Goal: Feedback & Contribution: Contribute content

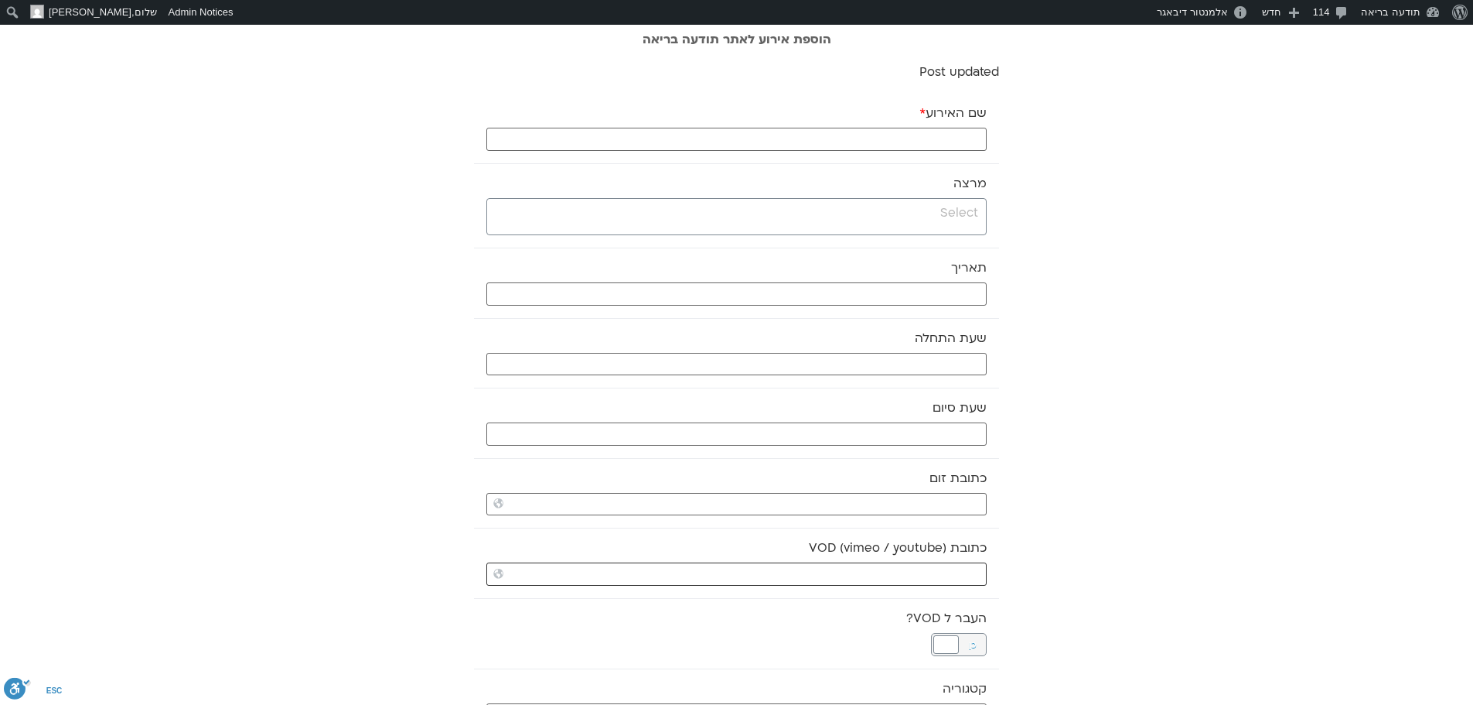
click at [818, 575] on input "כתובת VOD (vimeo / youtube)" at bounding box center [736, 573] width 500 height 23
paste input "https://stream.mux.com/HGCJg9h2xwUPsICjAb3581Ex8InqkpaS1BwhL8AEURo.m3u8"
type input "https://stream.mux.com/HGCJg9h2xwUPsICjAb3581Ex8InqkpaS1BwhL8AEURo.m3u8"
click at [904, 216] on input "search" at bounding box center [734, 212] width 487 height 19
type input "turb"
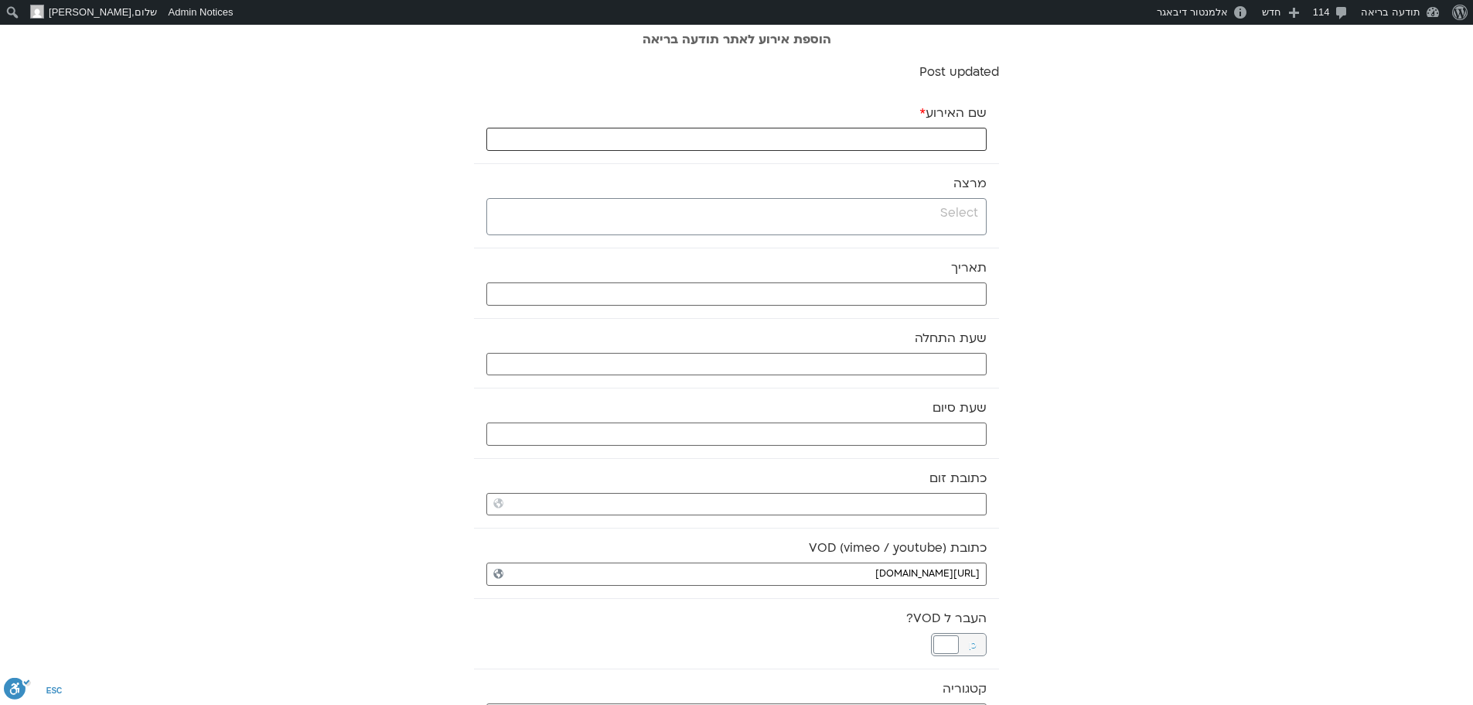
click at [770, 138] on input "שם האירוע *" at bounding box center [736, 139] width 500 height 23
paste input "יוגה נידרה- בית פנימי של ביטחון ושלווה"
type input "יוגה נידרה- בית פנימי של ביטחון ושלווה"
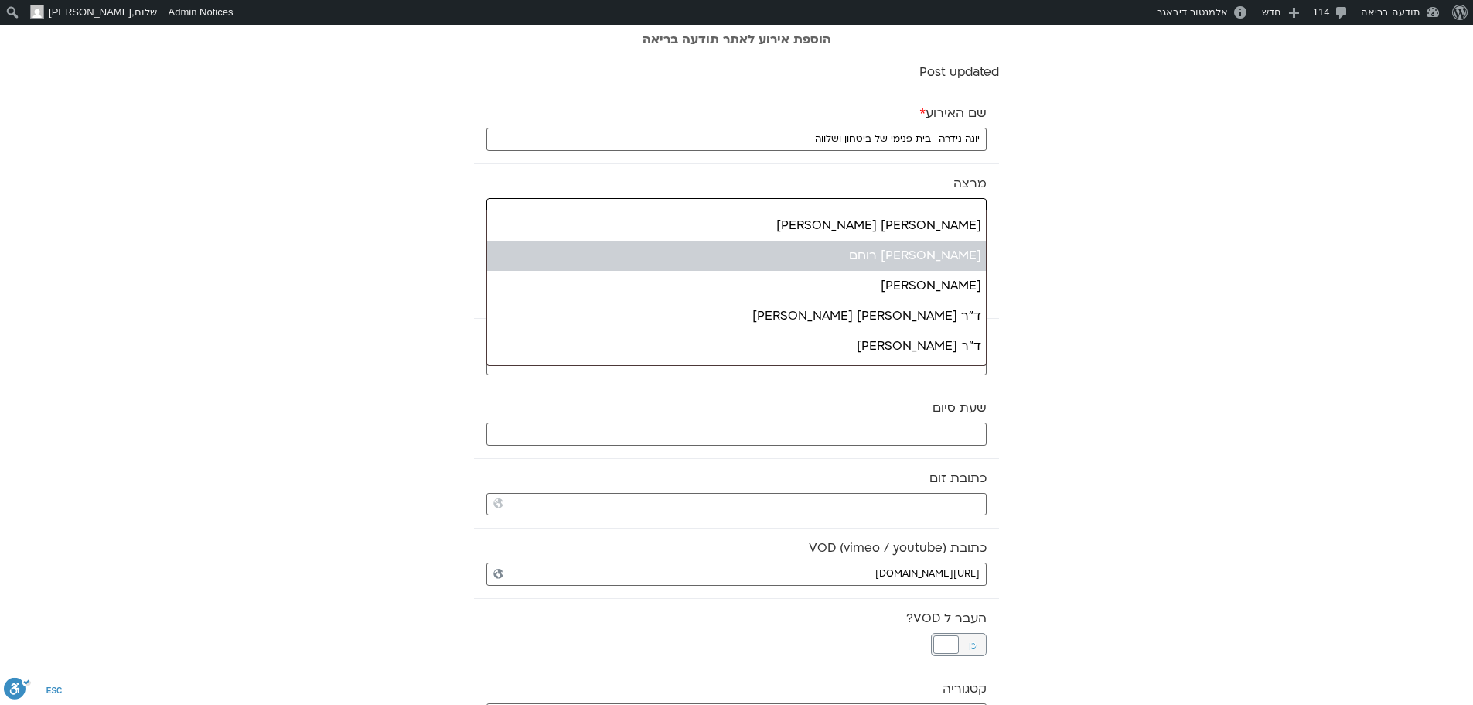
type input "אורנ"
select select "*****"
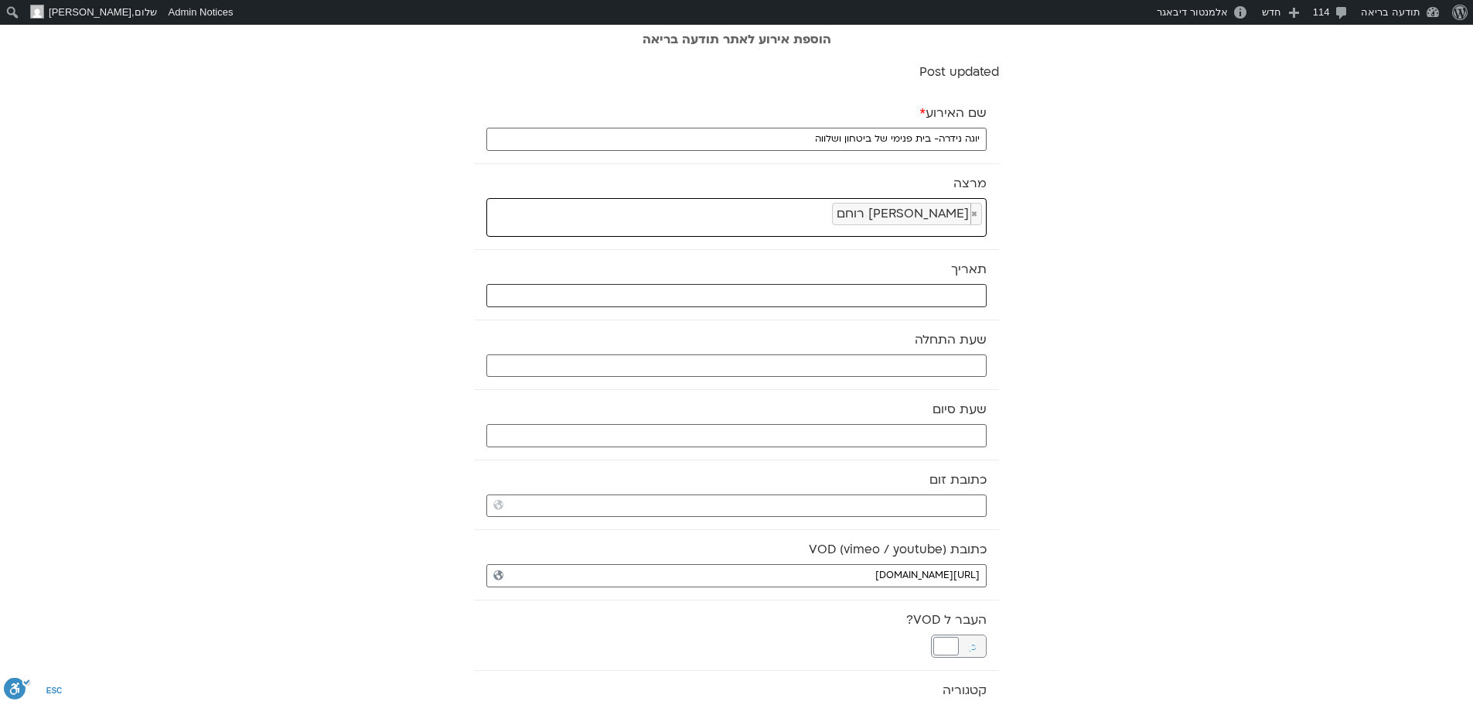
click at [973, 294] on input "text" at bounding box center [736, 295] width 500 height 23
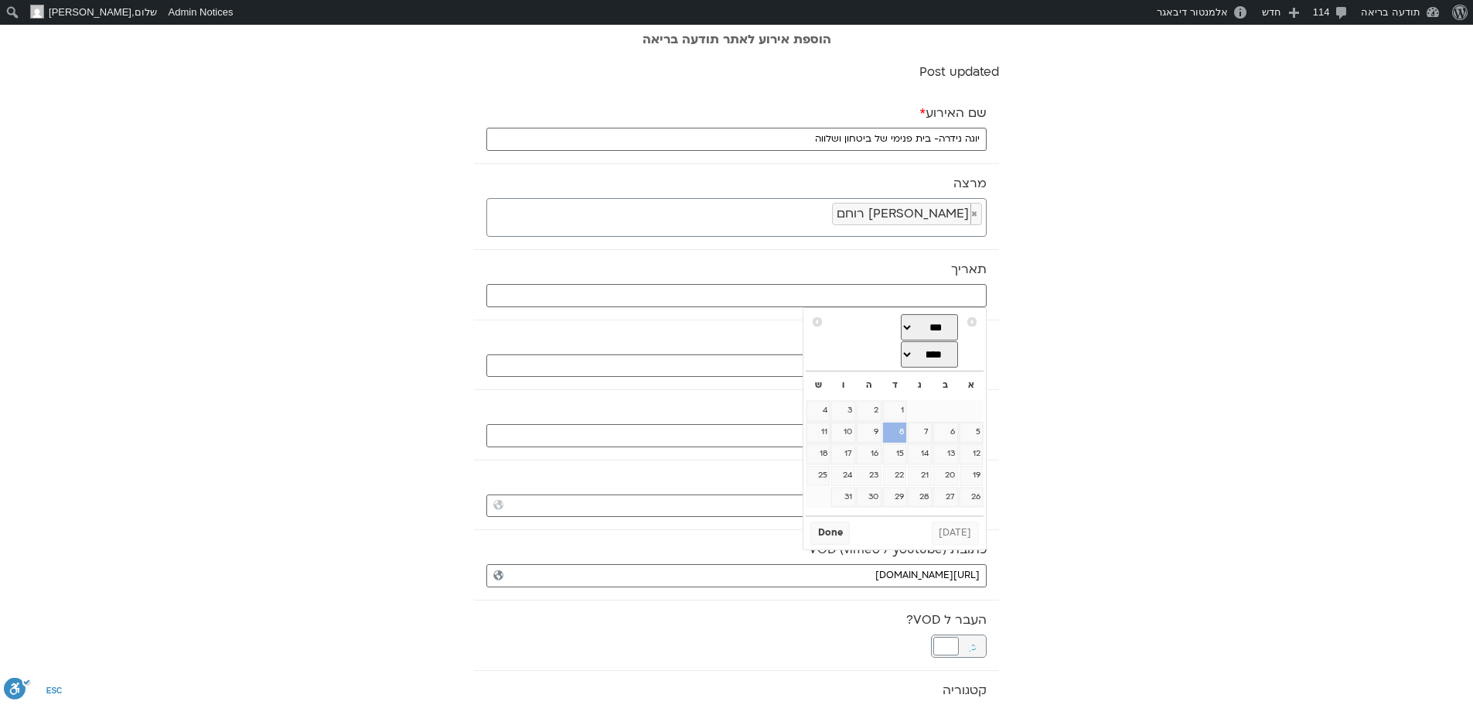
click at [901, 436] on link "8" at bounding box center [894, 432] width 23 height 20
type input "08/10/2025"
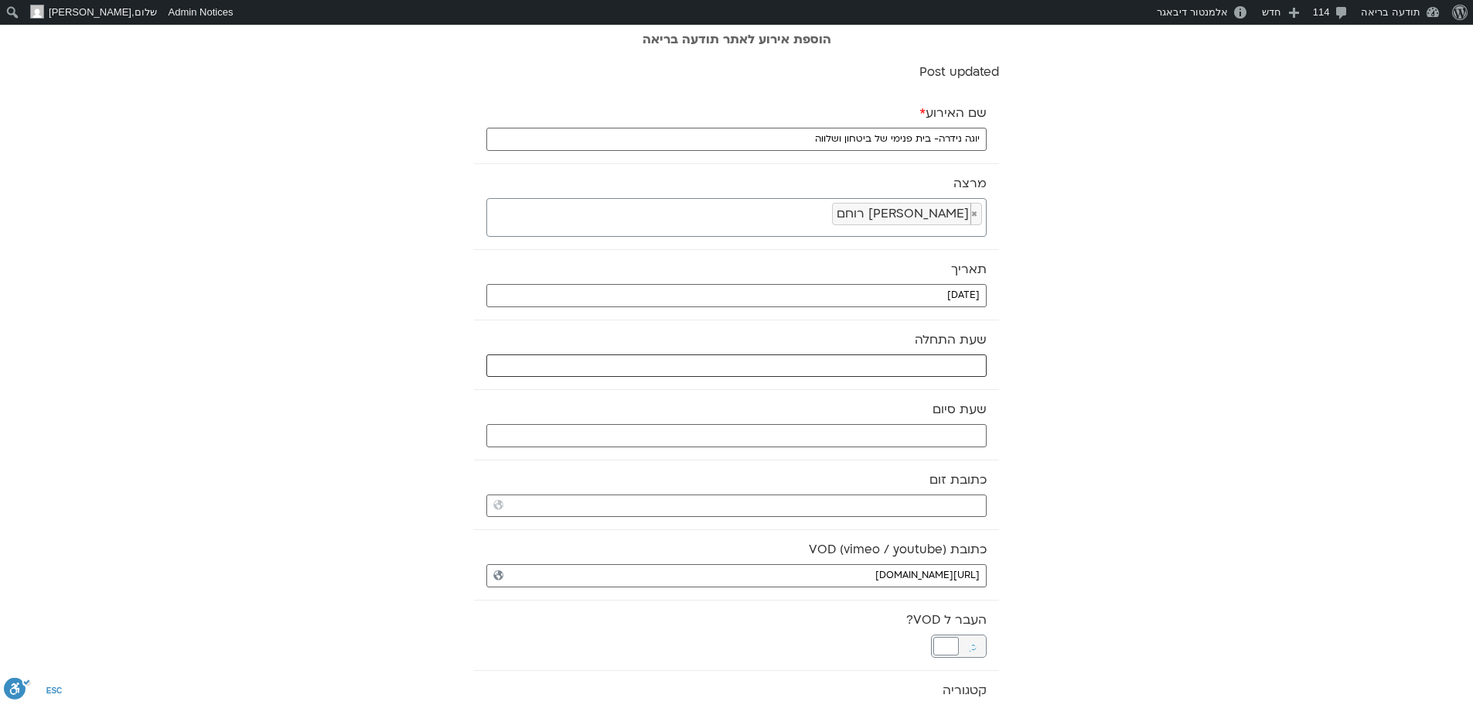
click at [971, 365] on input "text" at bounding box center [736, 365] width 500 height 23
click at [887, 418] on select "** ** ** ** ** ** ** ** ** ** ** ** ** ** ** ** ** ** ** ** ** ** ** **" at bounding box center [871, 421] width 50 height 26
type input "17:00"
select select "**"
type input "17:30"
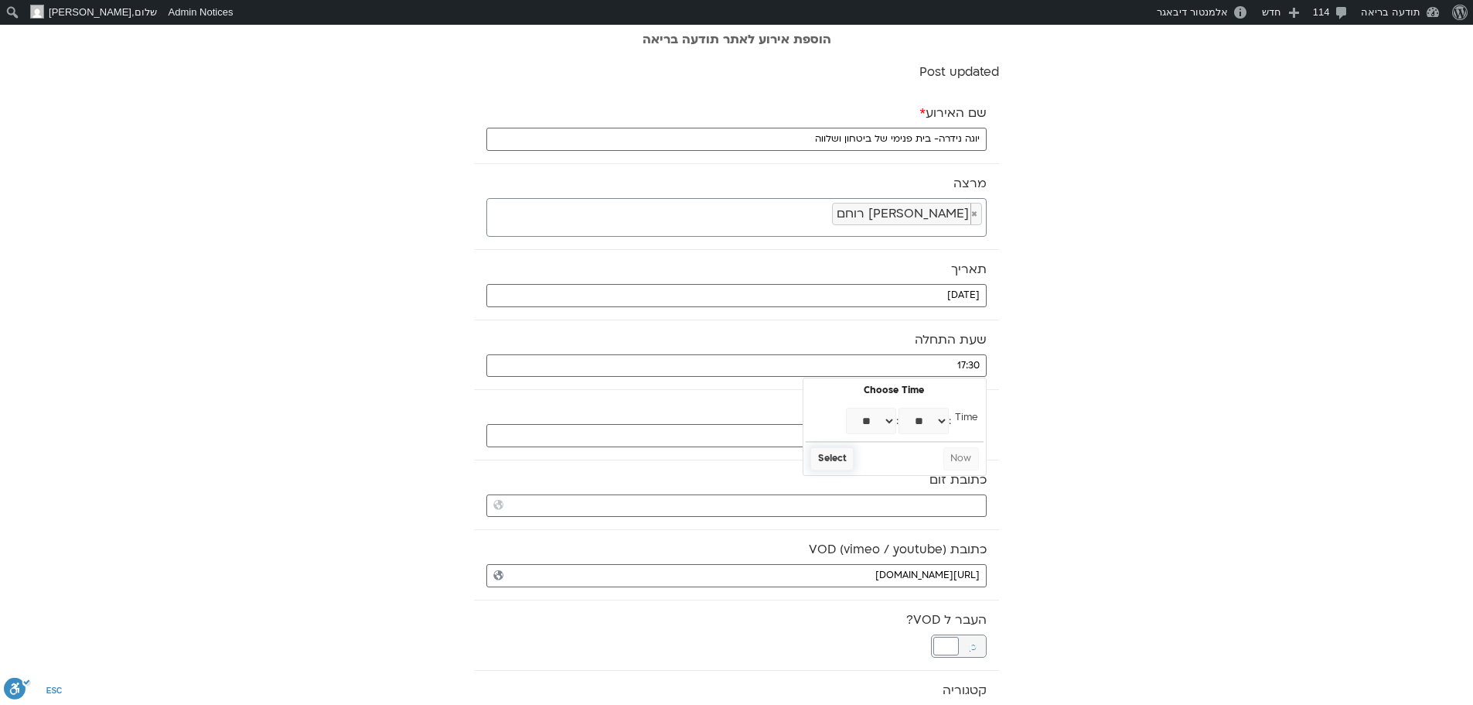
select select "**"
click at [836, 459] on button "Select" at bounding box center [832, 458] width 43 height 23
click at [848, 432] on input "text" at bounding box center [736, 435] width 500 height 23
click at [886, 490] on select "** ** ** ** ** ** ** ** ** ** ** ** ** ** ** ** ** ** ** ** ** ** ** **" at bounding box center [871, 490] width 50 height 26
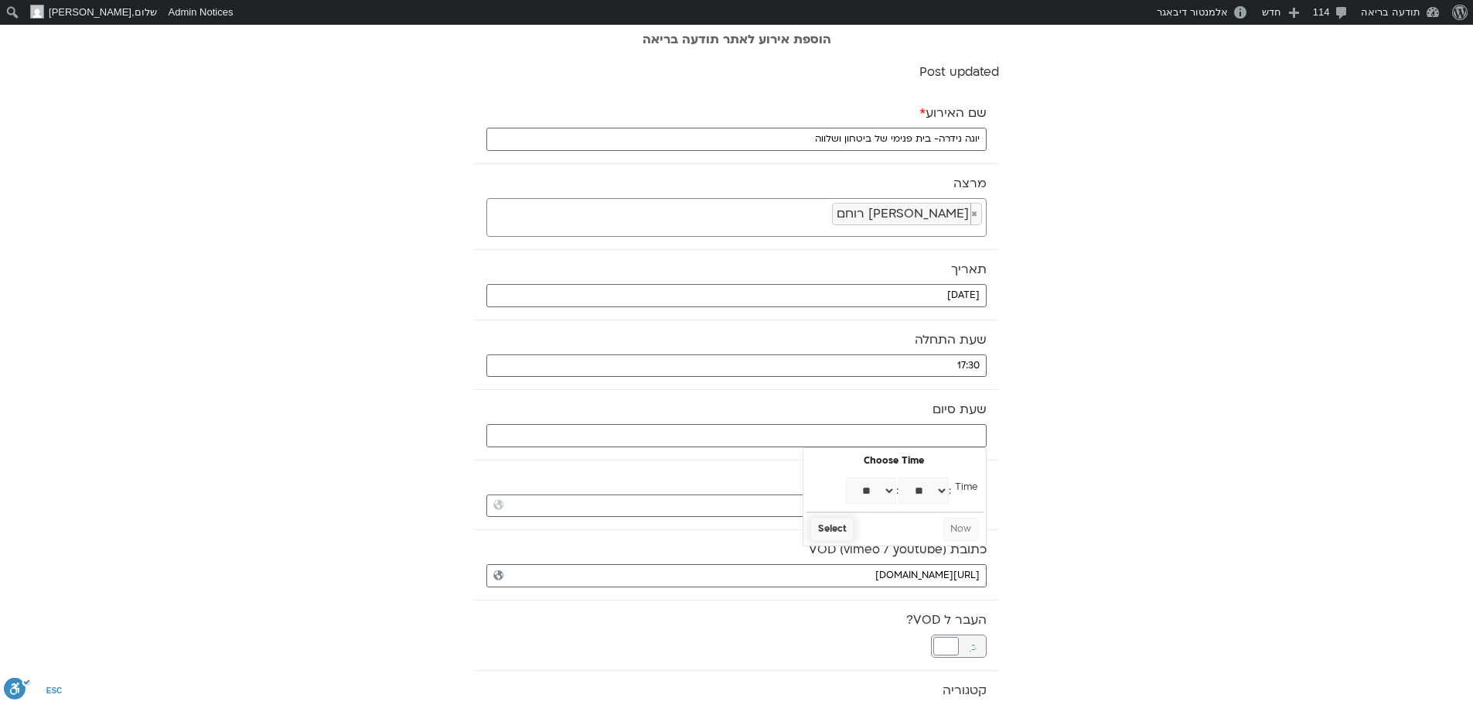
type input "18:00"
select select "**"
click at [828, 531] on button "Select" at bounding box center [832, 528] width 43 height 23
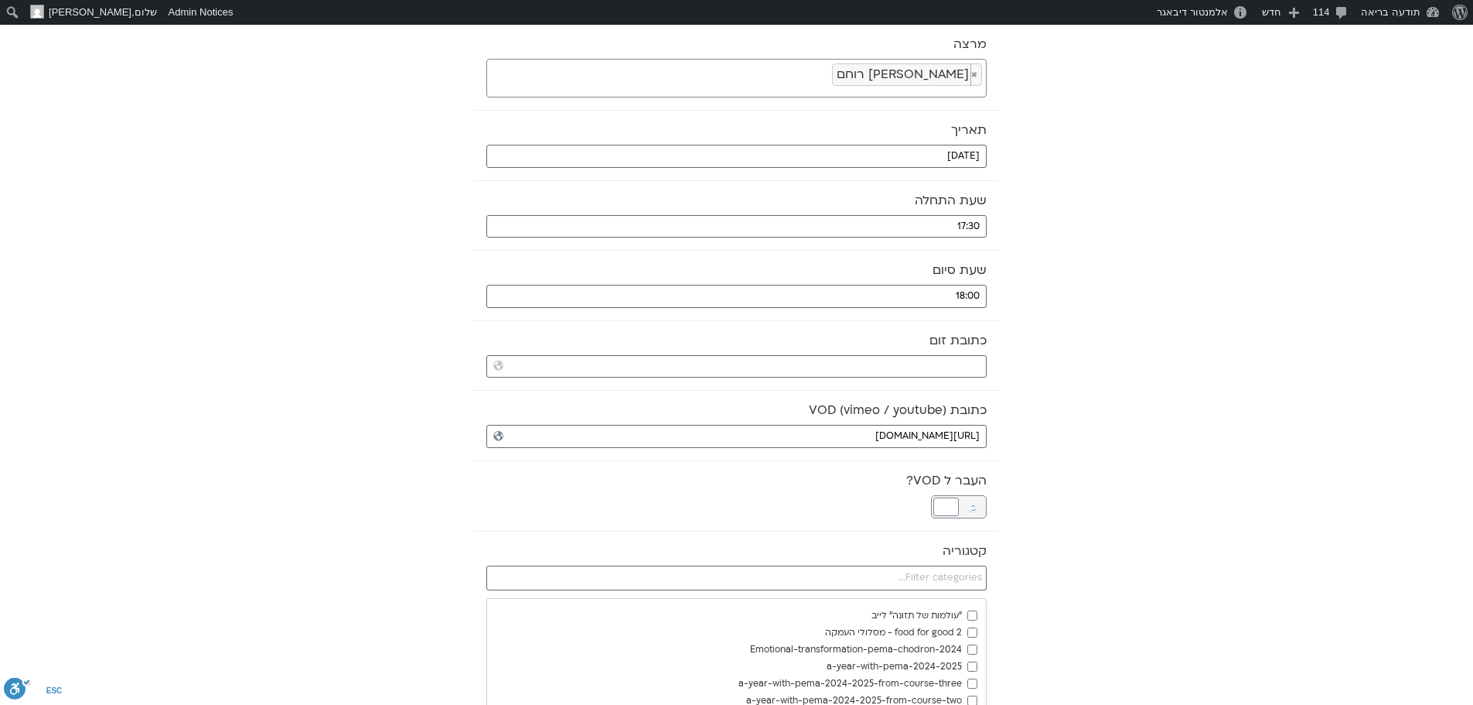
scroll to position [155, 0]
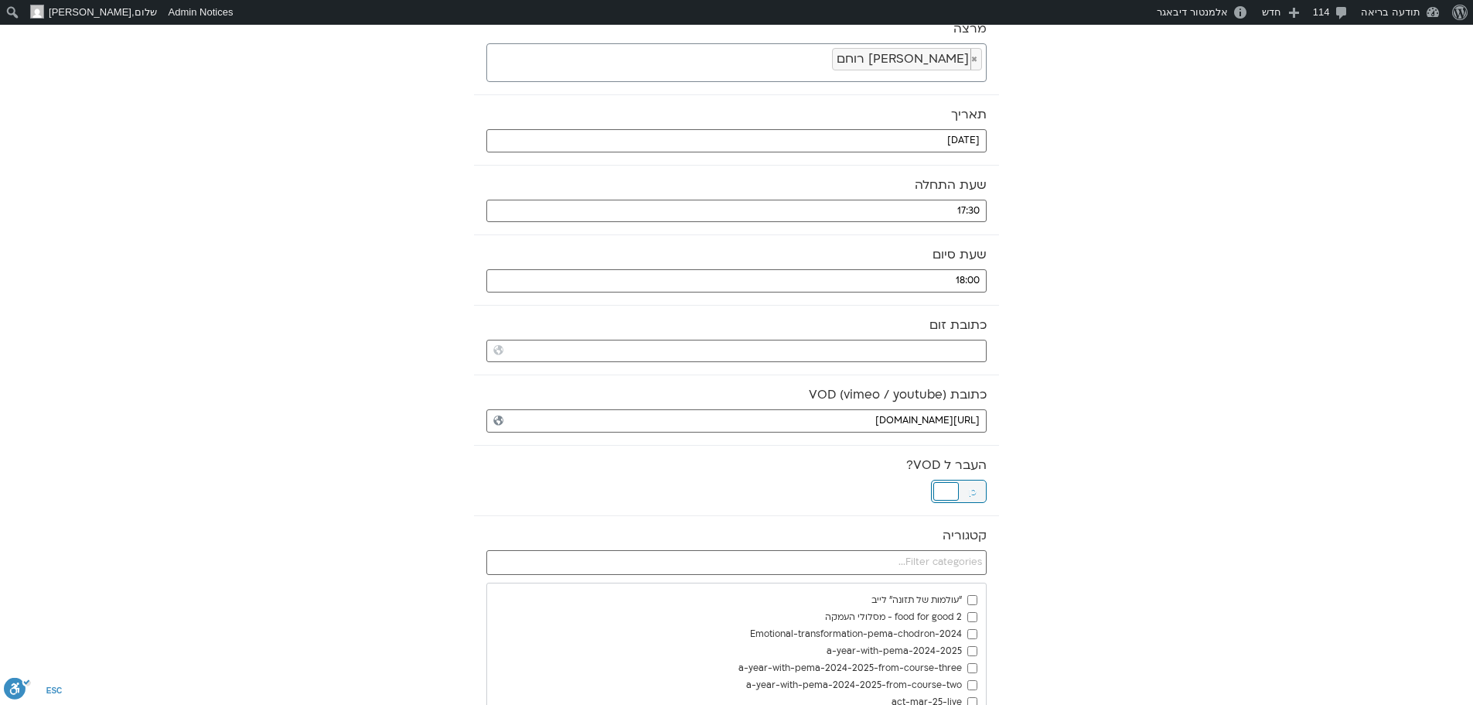
click at [940, 497] on div at bounding box center [947, 491] width 26 height 19
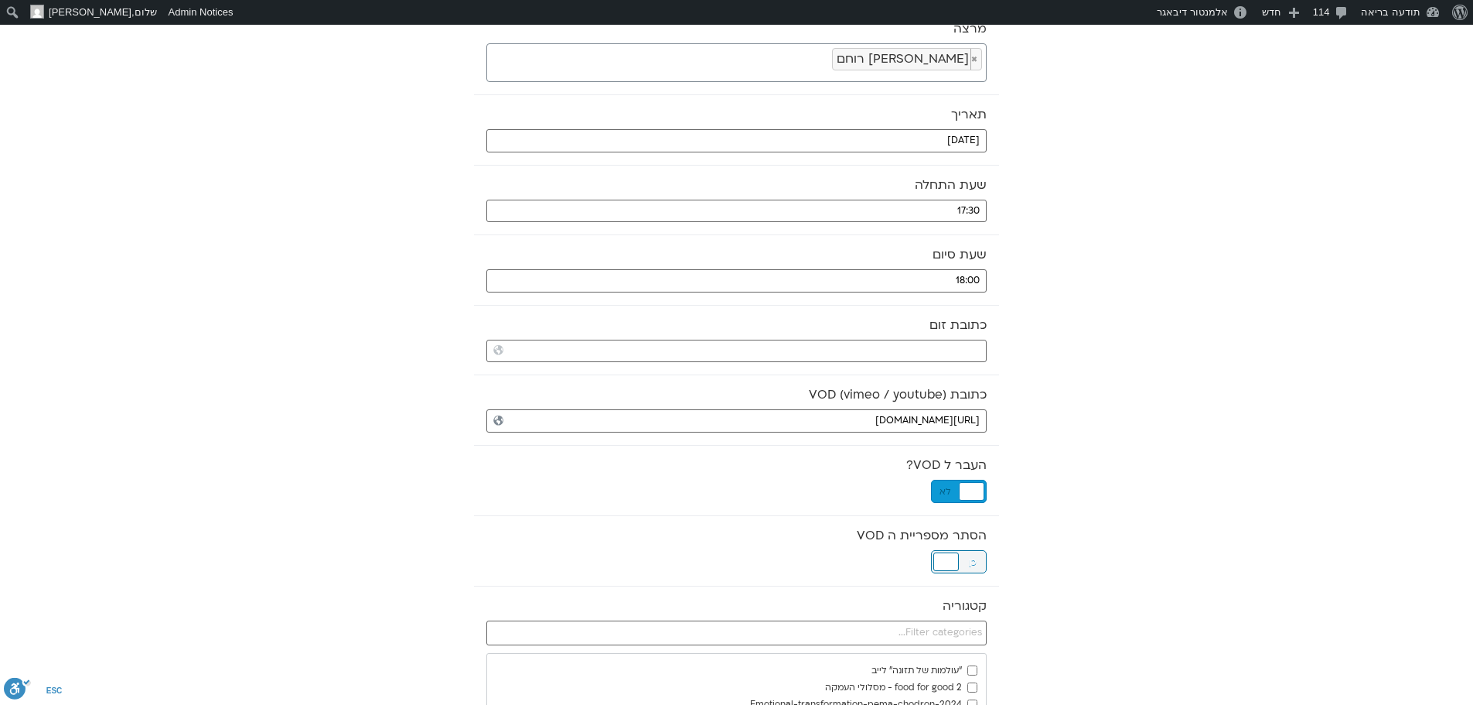
drag, startPoint x: 938, startPoint y: 560, endPoint x: 960, endPoint y: 561, distance: 21.7
click at [940, 560] on div at bounding box center [947, 561] width 26 height 19
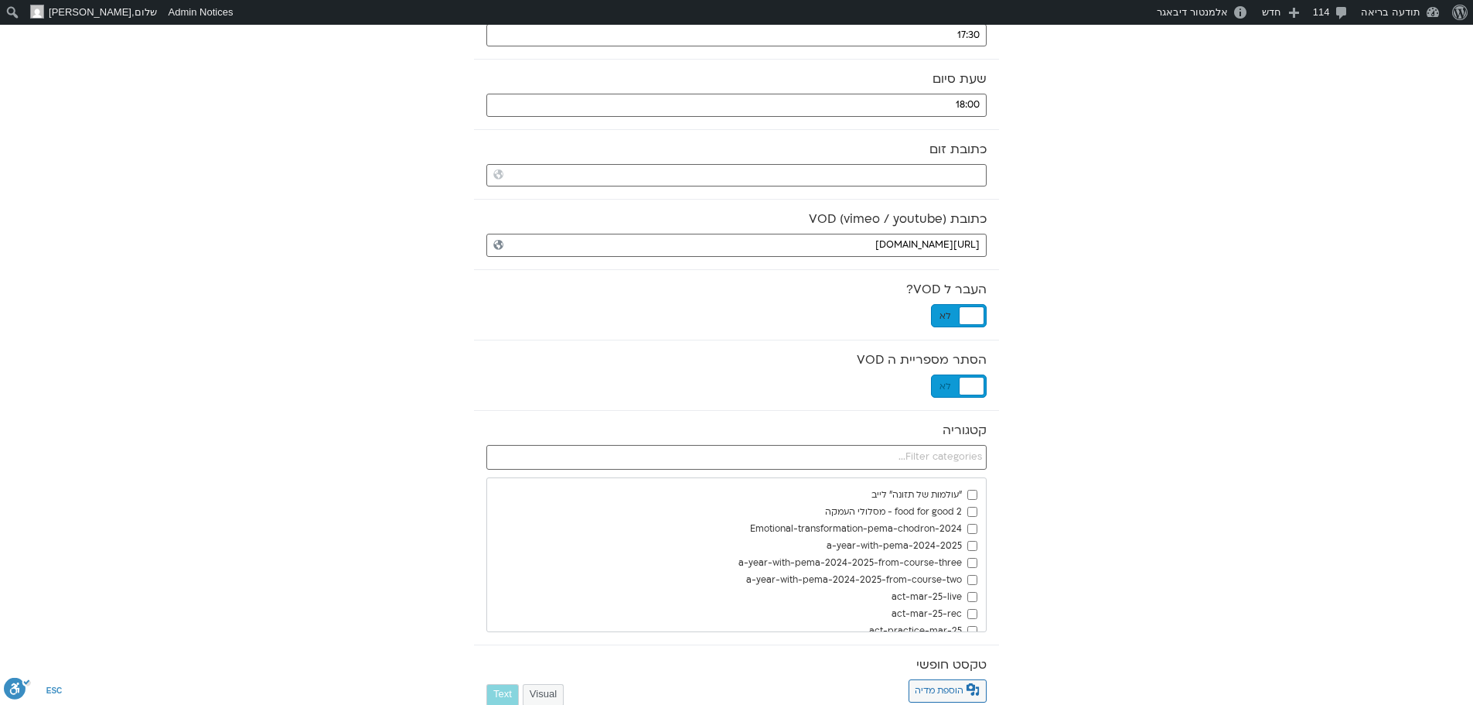
scroll to position [387, 0]
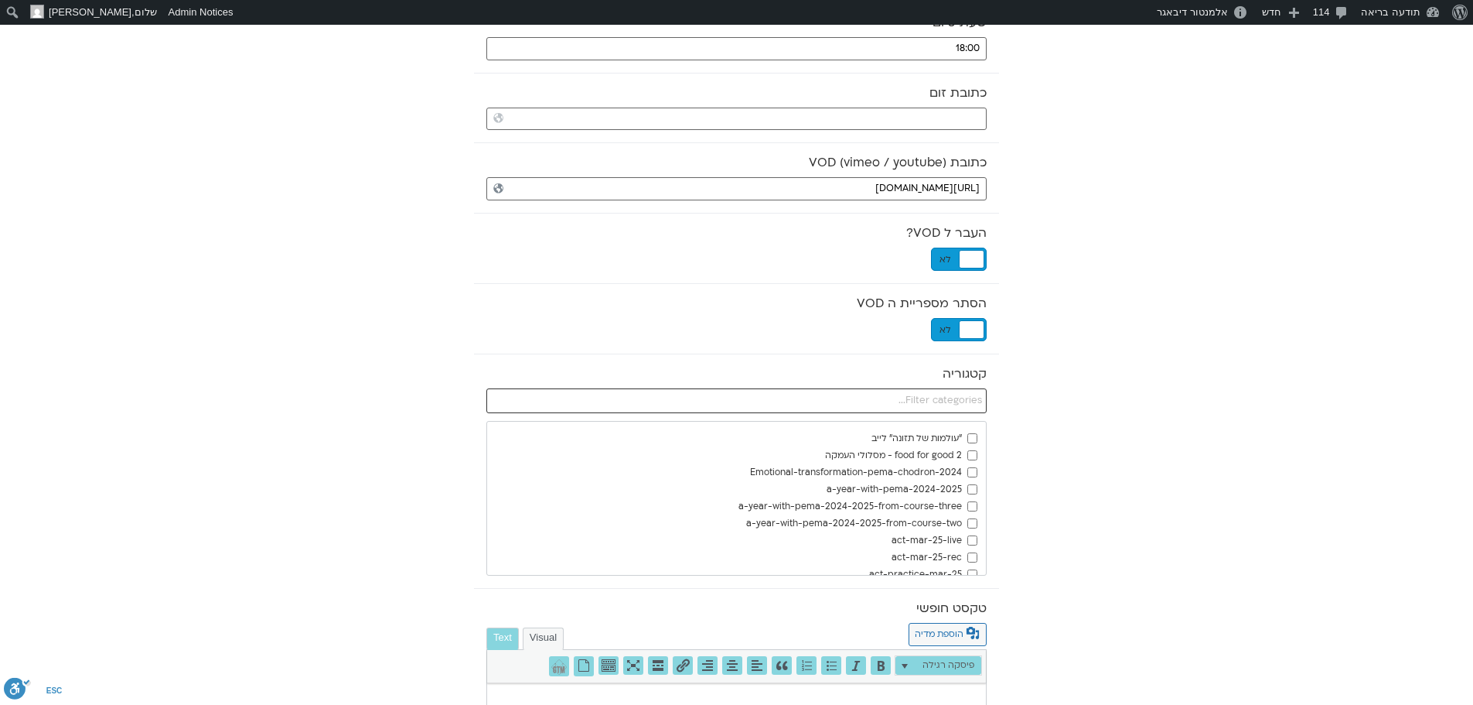
click at [964, 405] on input "text" at bounding box center [736, 400] width 500 height 25
type input "YO"
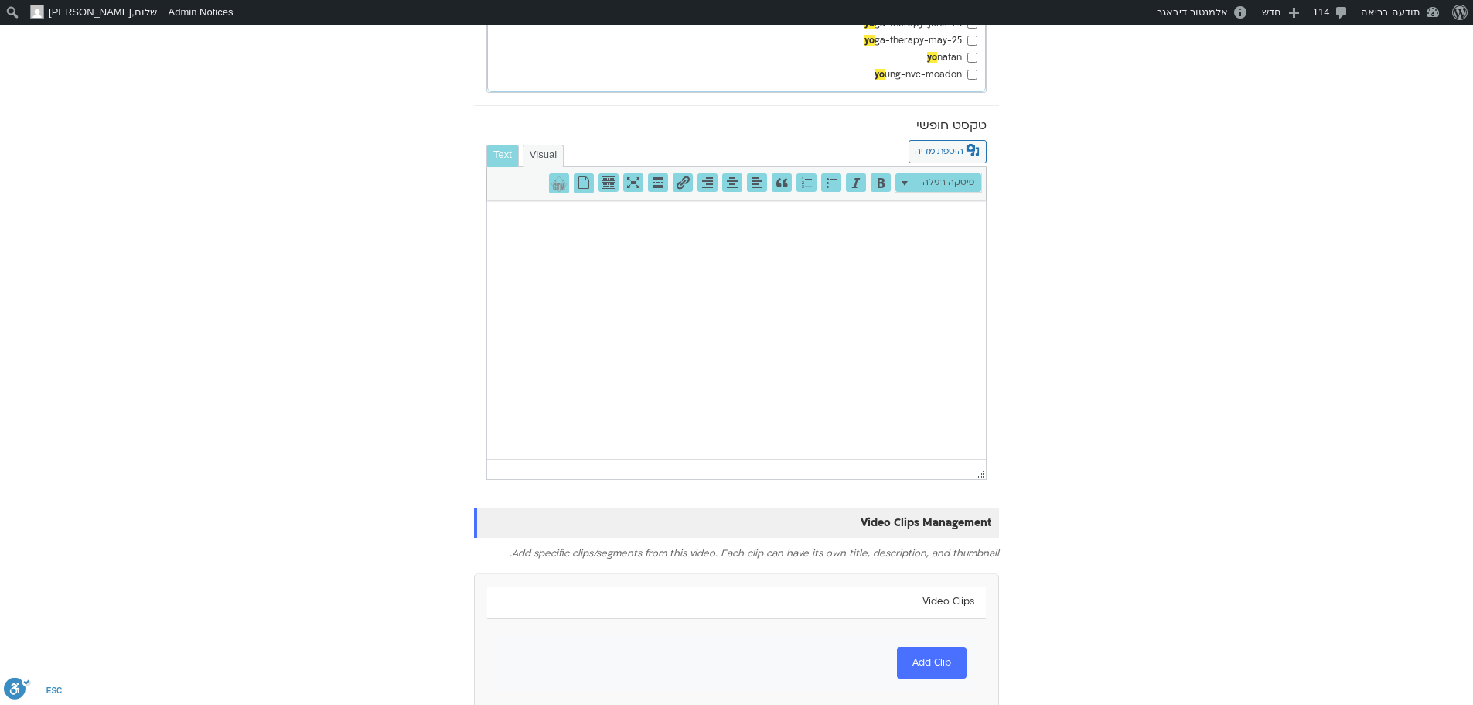
scroll to position [916, 0]
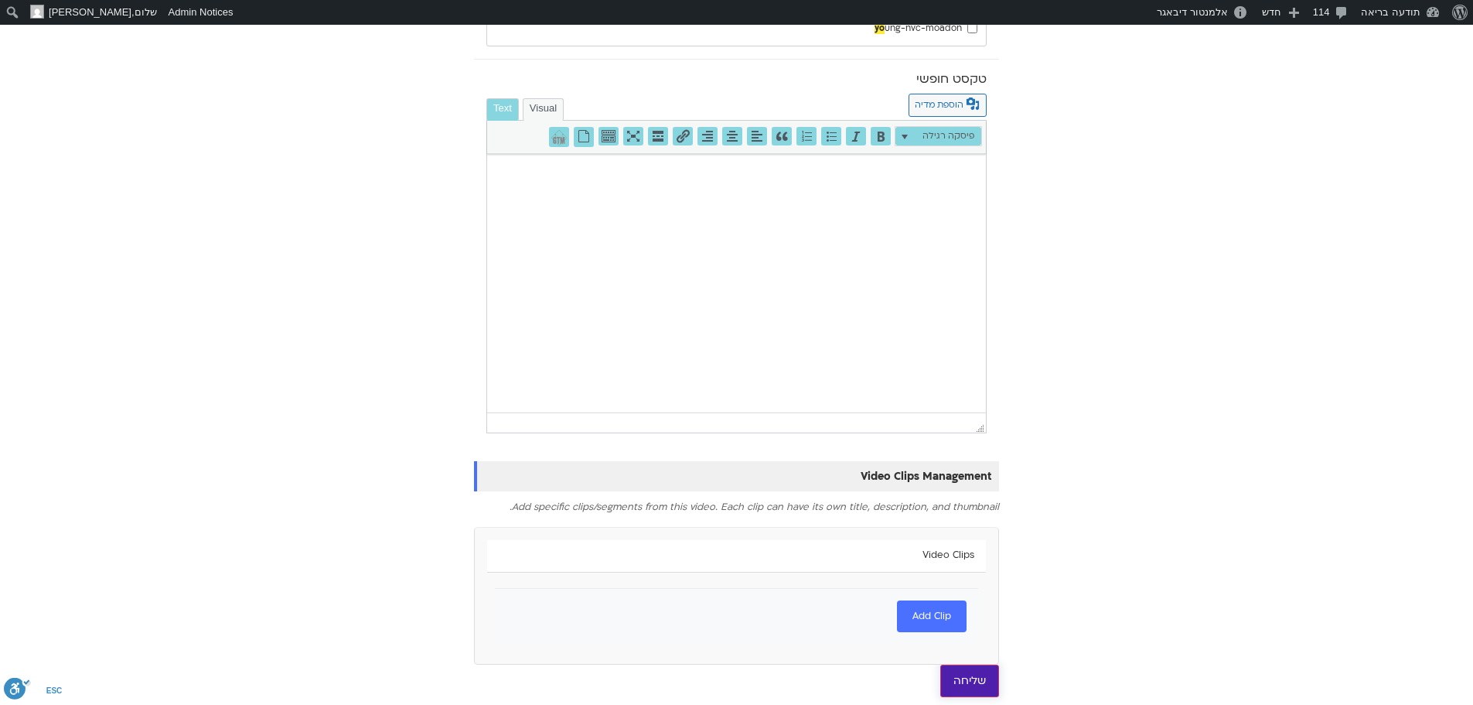
click at [970, 676] on input "שליחה" at bounding box center [969, 680] width 59 height 32
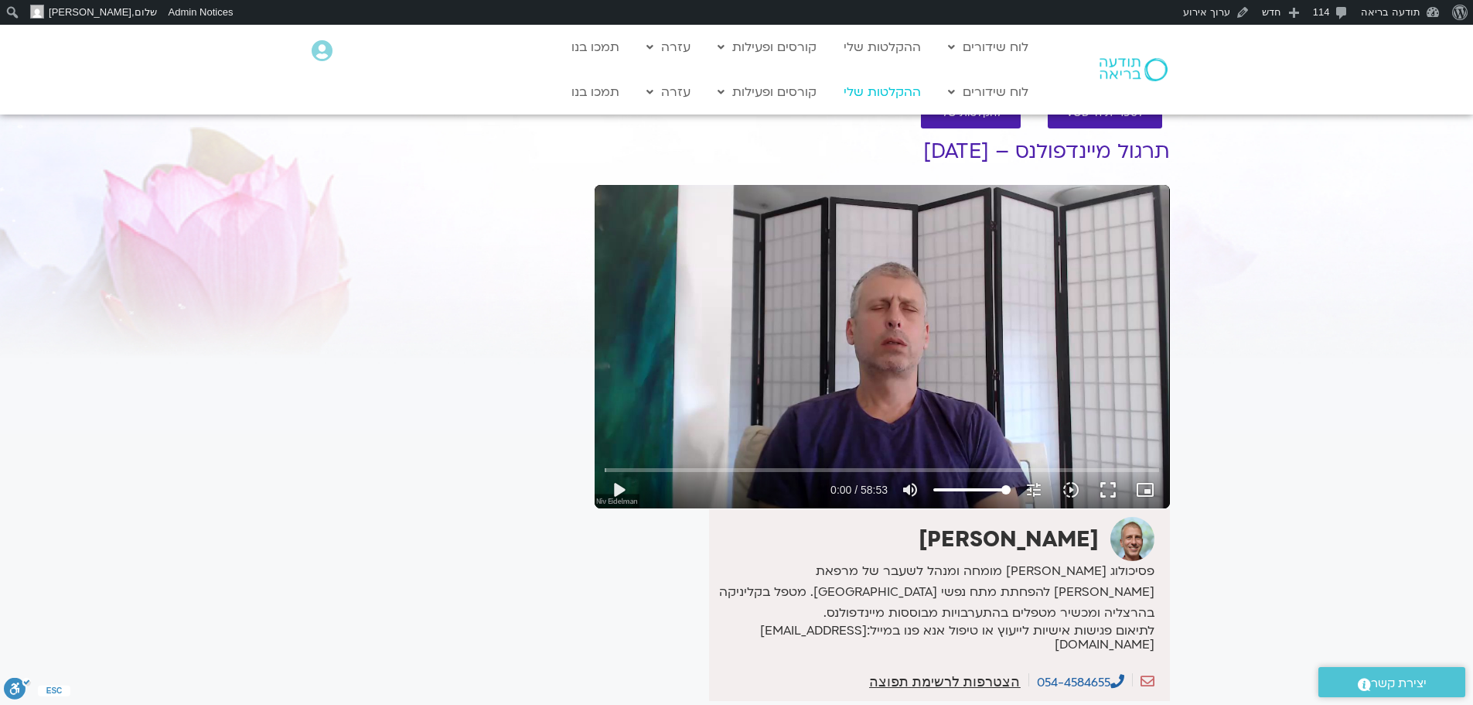
click at [905, 90] on link "ההקלטות שלי" at bounding box center [882, 91] width 93 height 29
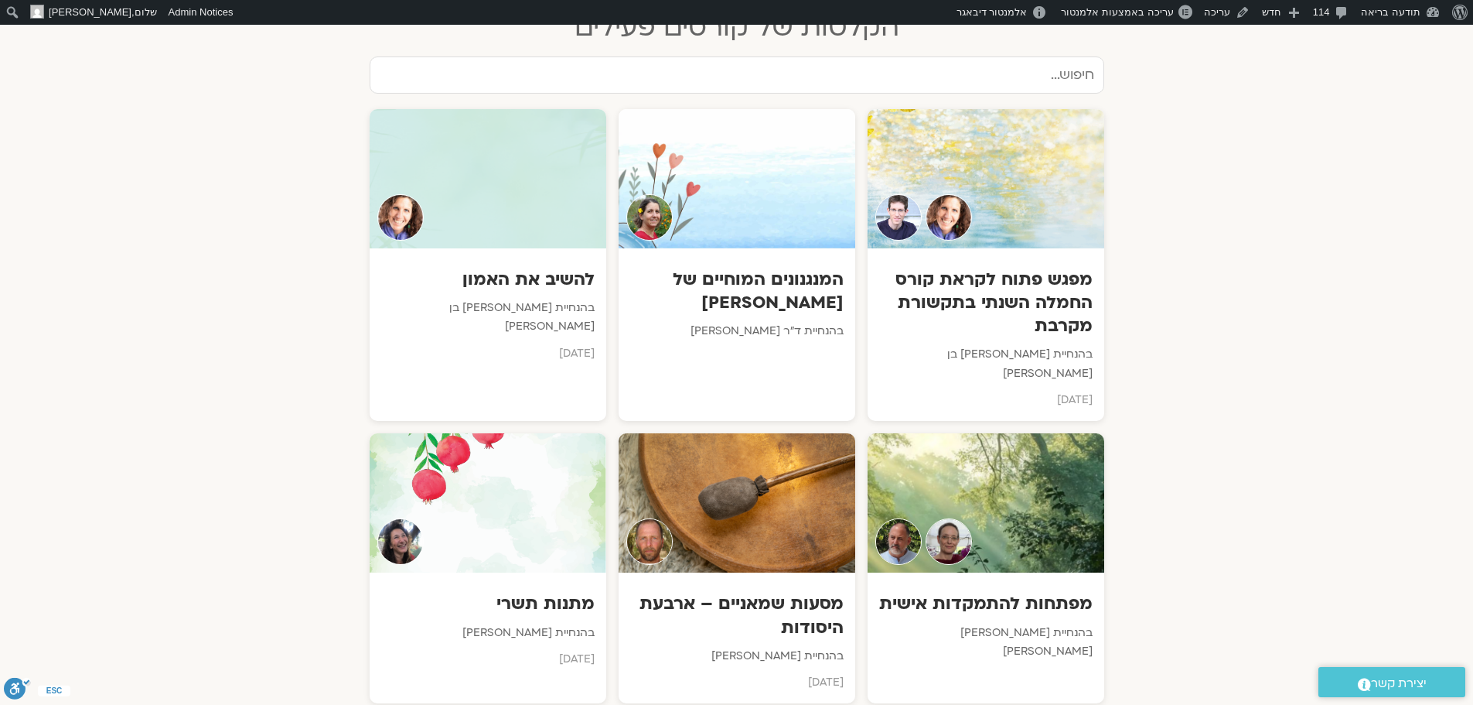
scroll to position [1083, 0]
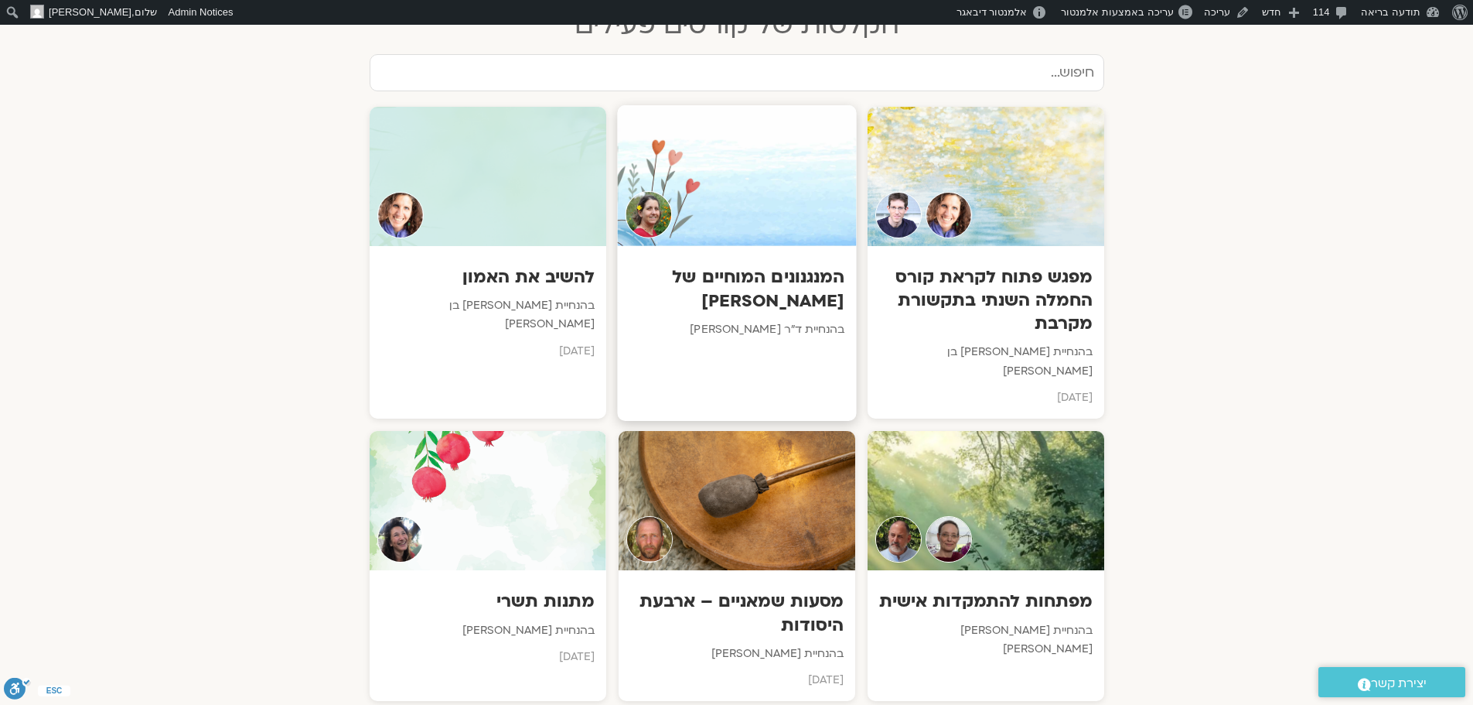
click at [756, 265] on h3 "המנגנונים המוחיים של סטרס" at bounding box center [737, 288] width 216 height 47
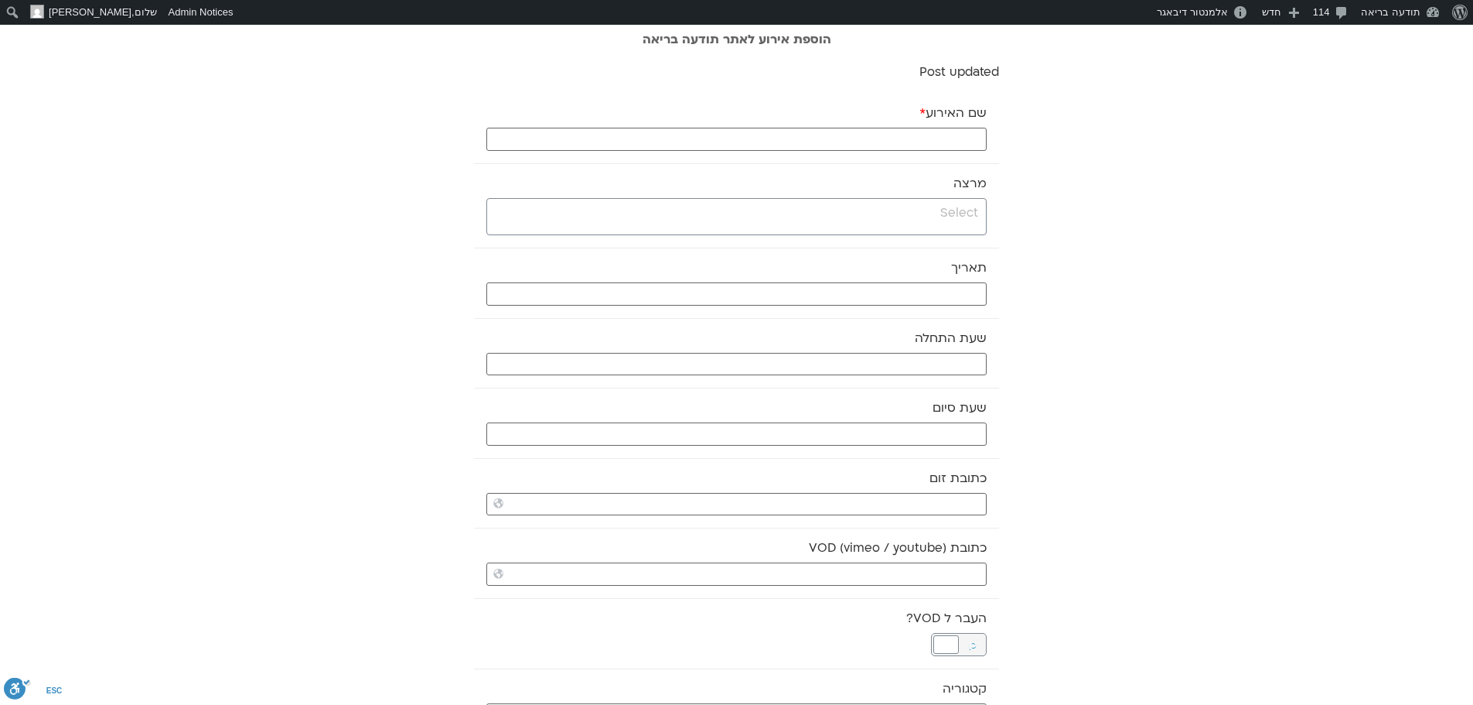
click at [924, 210] on input "search" at bounding box center [734, 212] width 487 height 19
type input "sek"
click at [950, 649] on div at bounding box center [947, 644] width 26 height 19
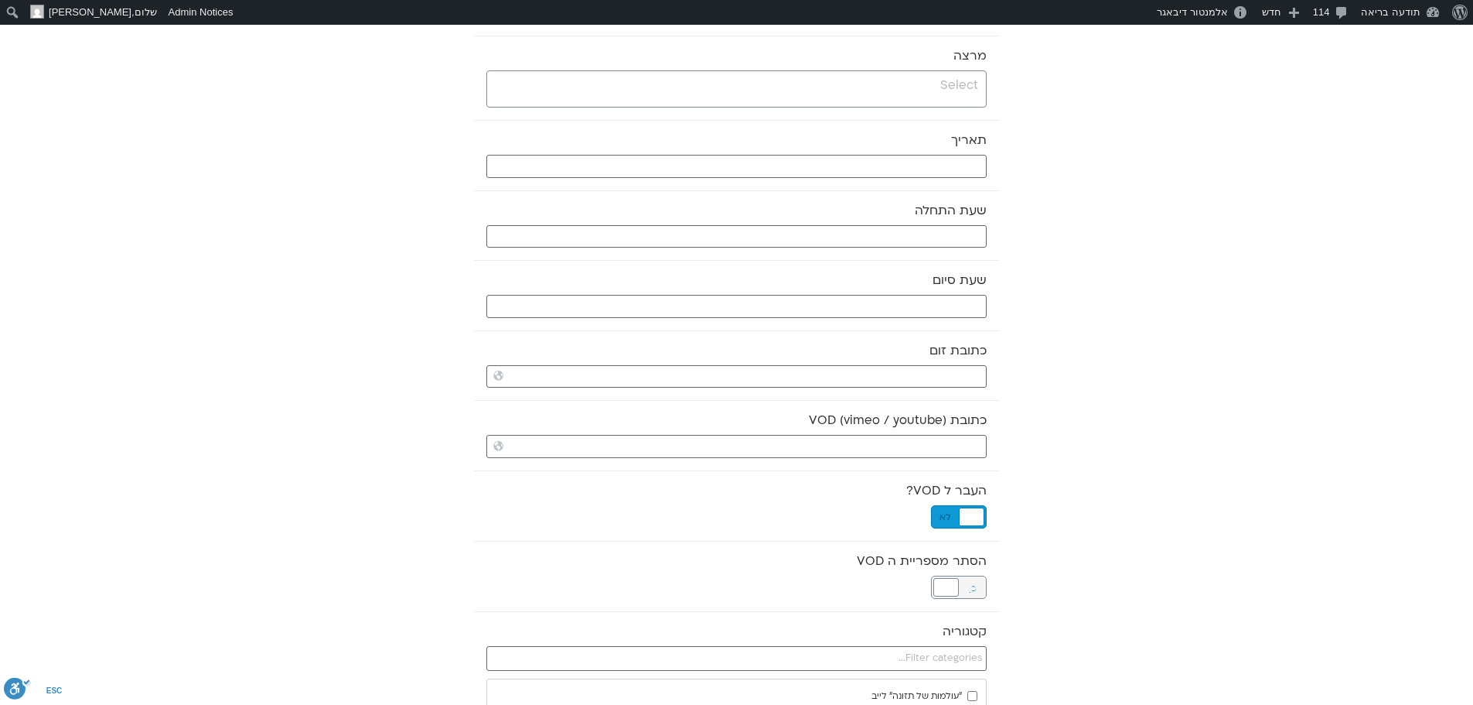
scroll to position [155, 0]
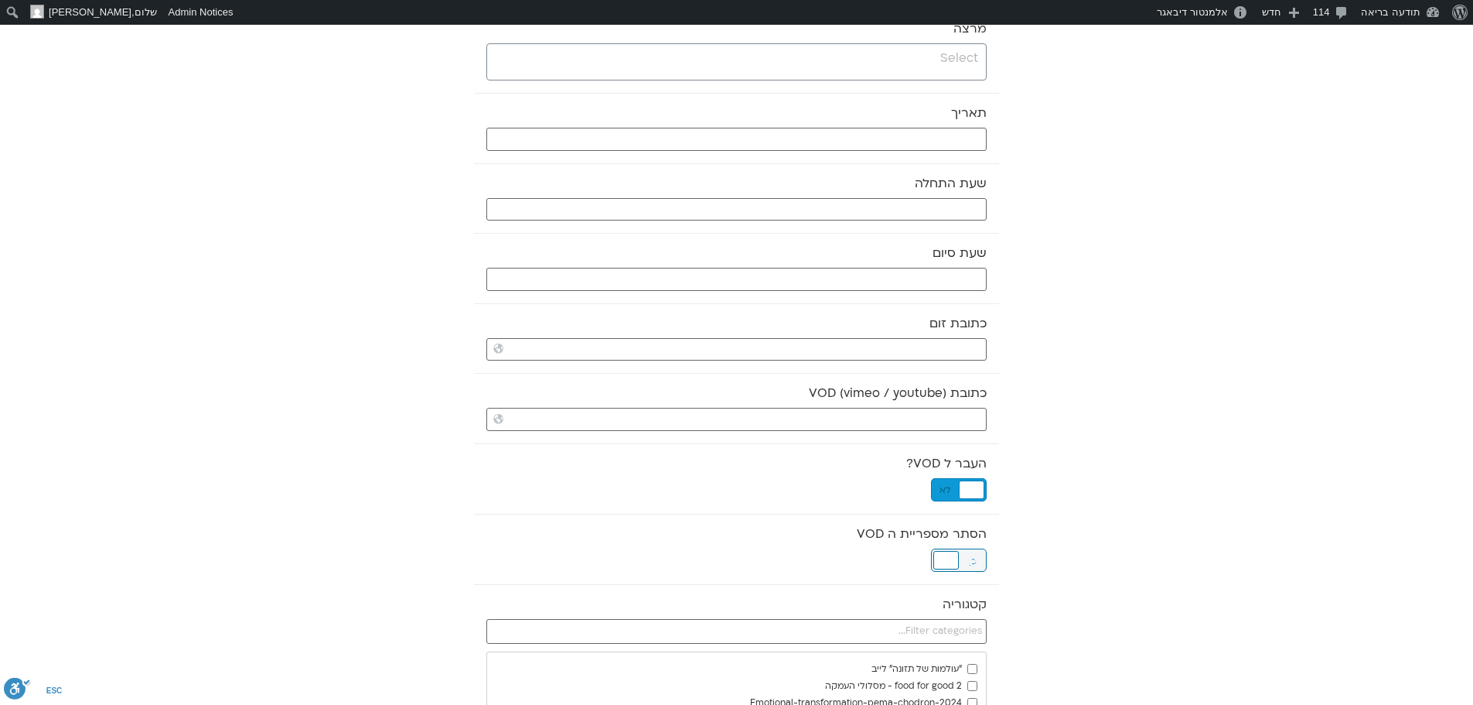
click at [950, 563] on div at bounding box center [947, 560] width 26 height 19
click at [879, 422] on input "כתובת VOD (vimeo / youtube)" at bounding box center [736, 419] width 500 height 23
paste input "https://stream.mux.com/8sW2gVHANXq6DT2I7egPjAojWmucPkK3NotXpJq014do.m3u8"
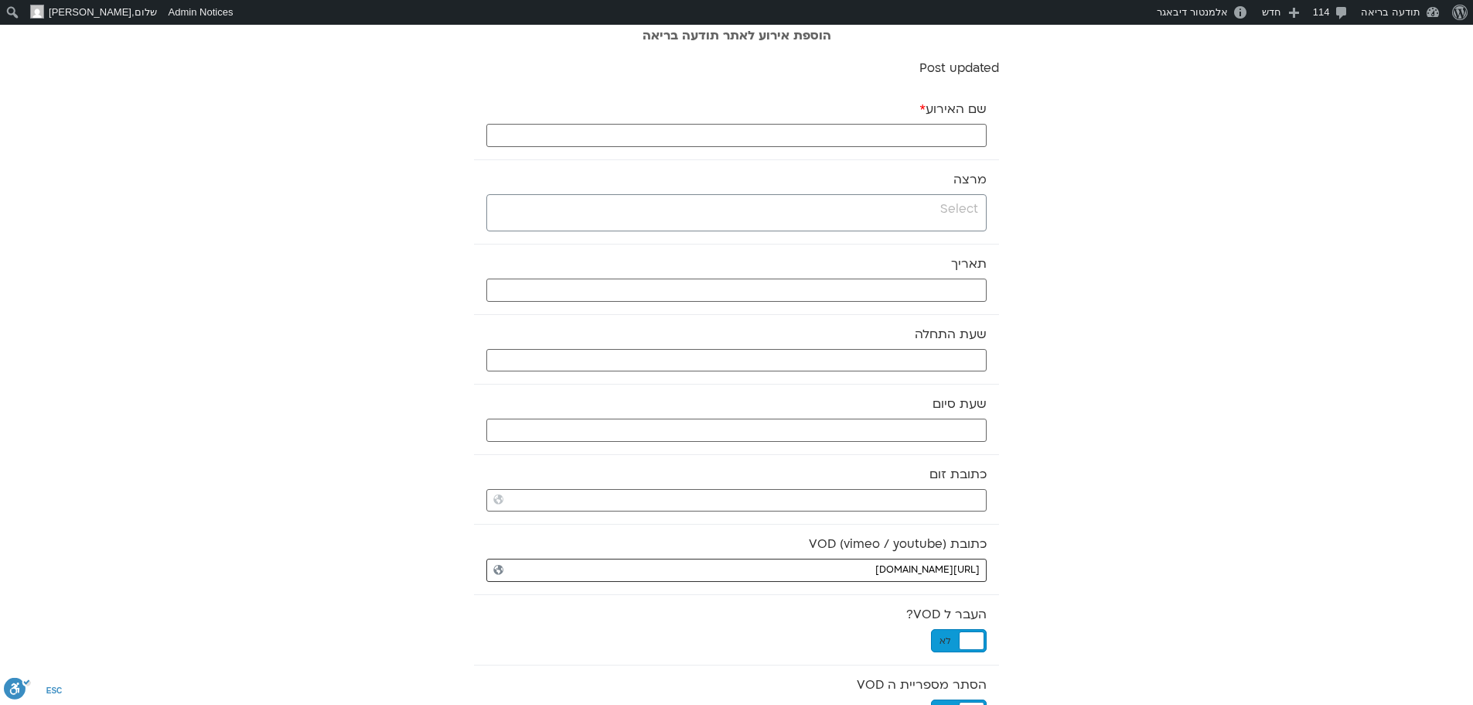
scroll to position [0, 0]
type input "https://stream.mux.com/8sW2gVHANXq6DT2I7egPjAojWmucPkK3NotXpJq014do.m3u8"
click at [805, 217] on input "search" at bounding box center [734, 212] width 487 height 19
click at [927, 142] on input "שם האירוע *" at bounding box center [736, 139] width 500 height 23
type input "תרגול מיינדפולנס - 8.10.25"
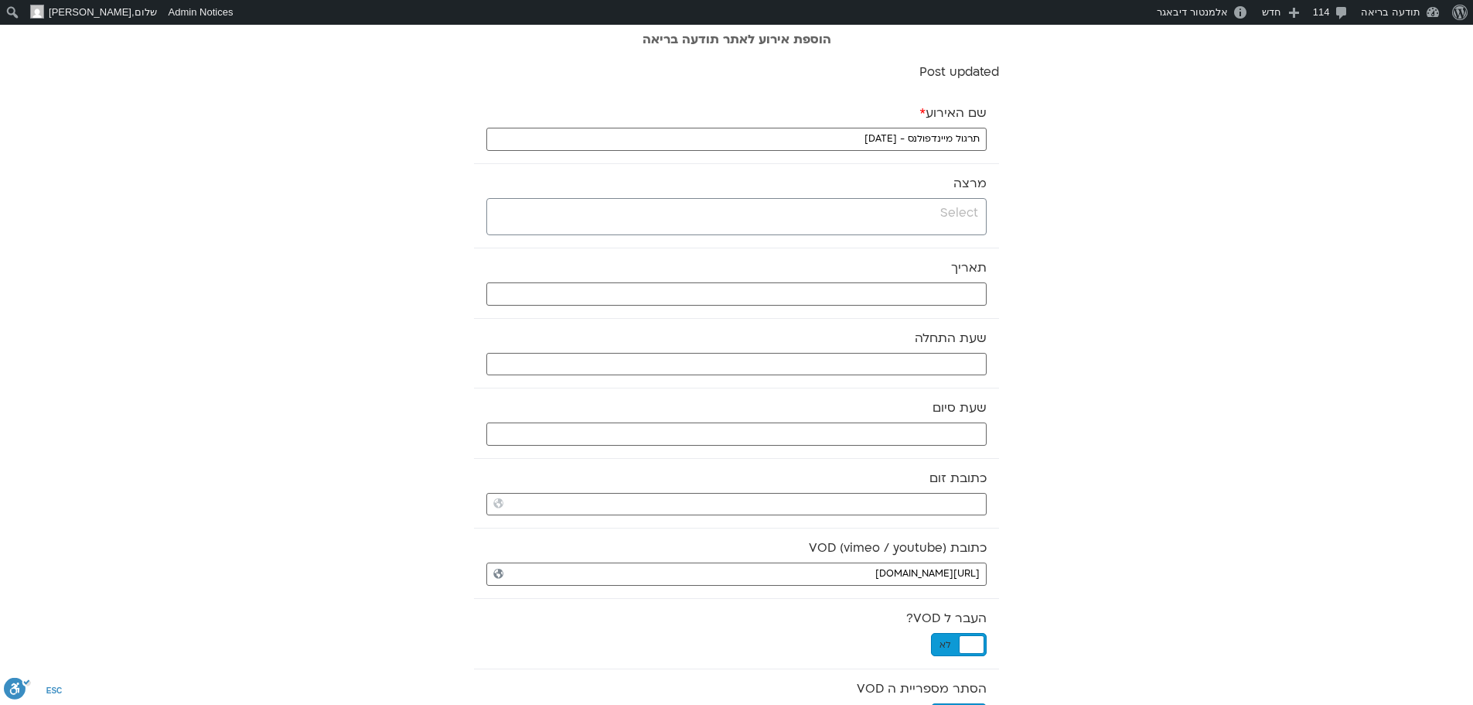
click at [928, 227] on span at bounding box center [736, 216] width 500 height 37
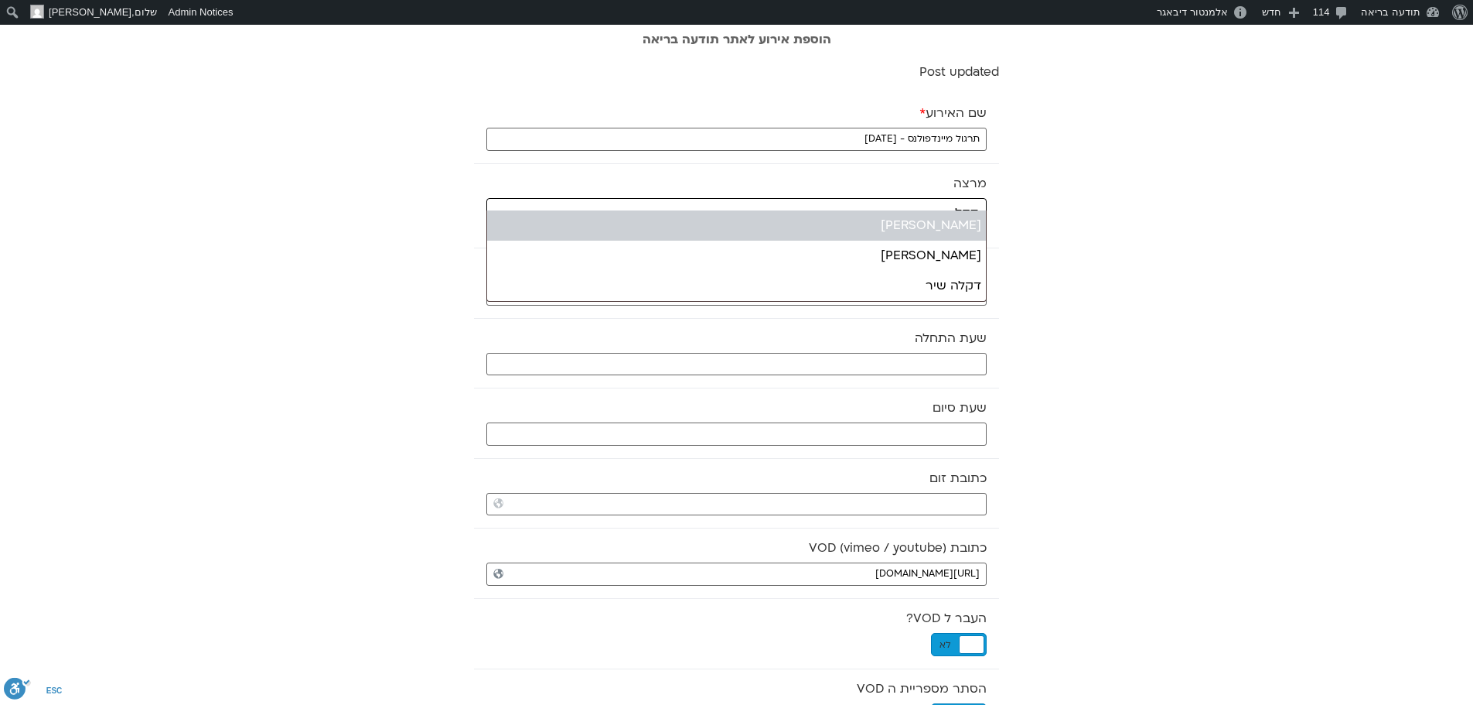
type input "דקל"
select select "******"
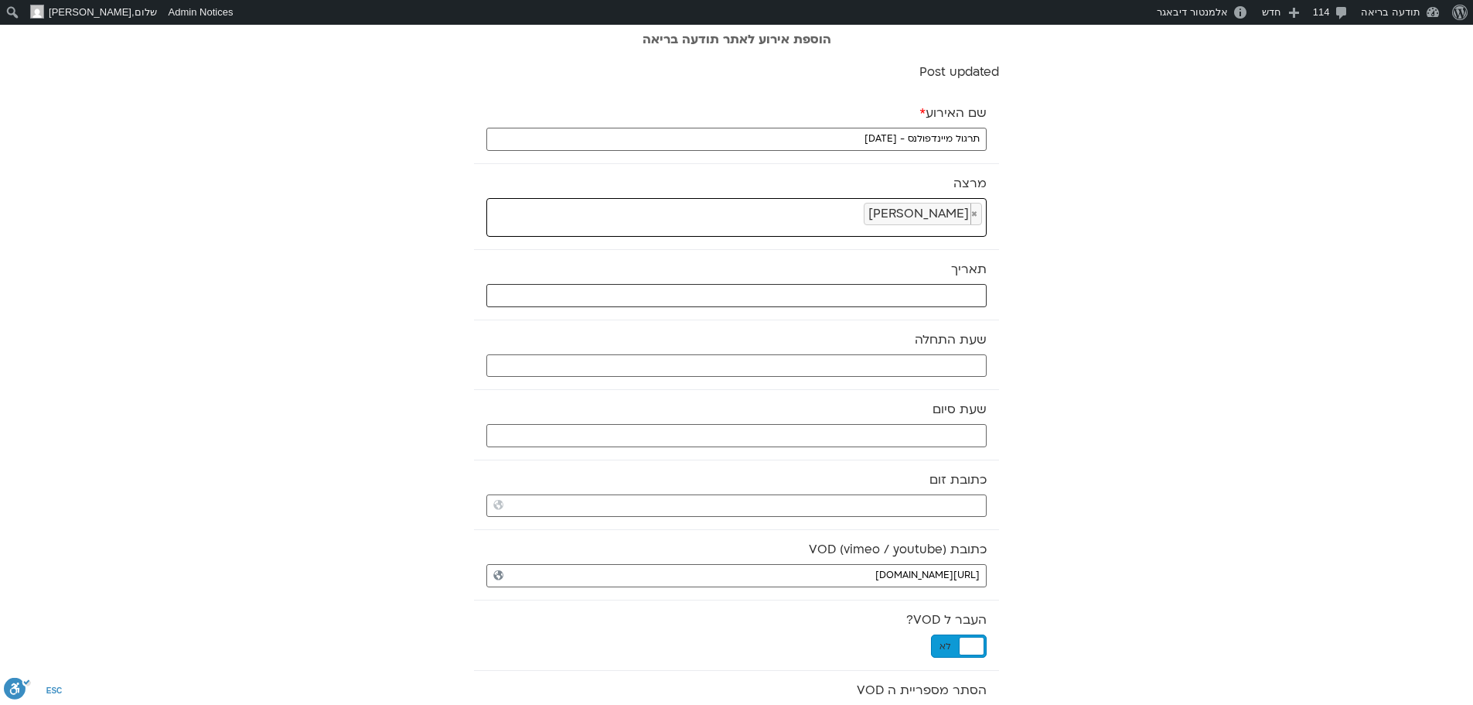
click at [931, 292] on input "text" at bounding box center [736, 295] width 500 height 23
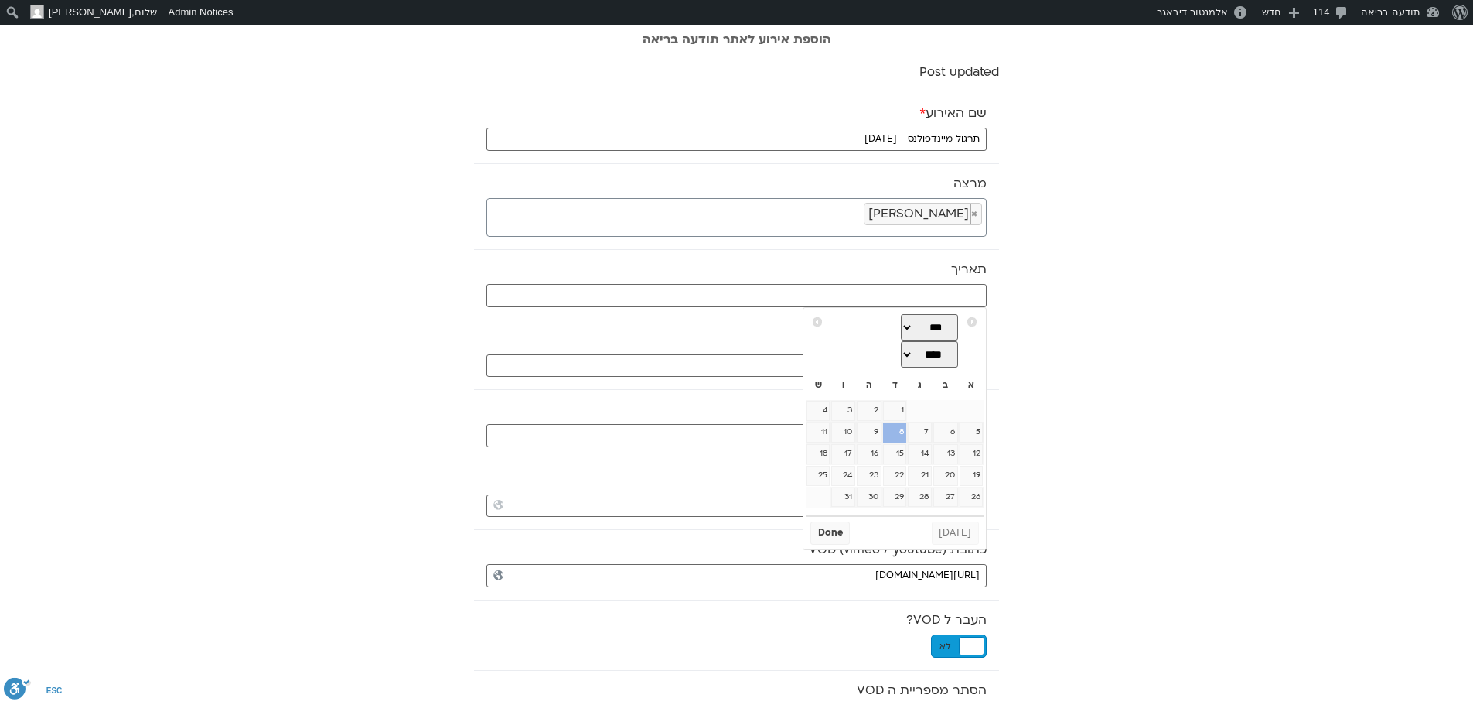
click at [900, 434] on link "8" at bounding box center [894, 432] width 23 height 20
type input "08/10/2025"
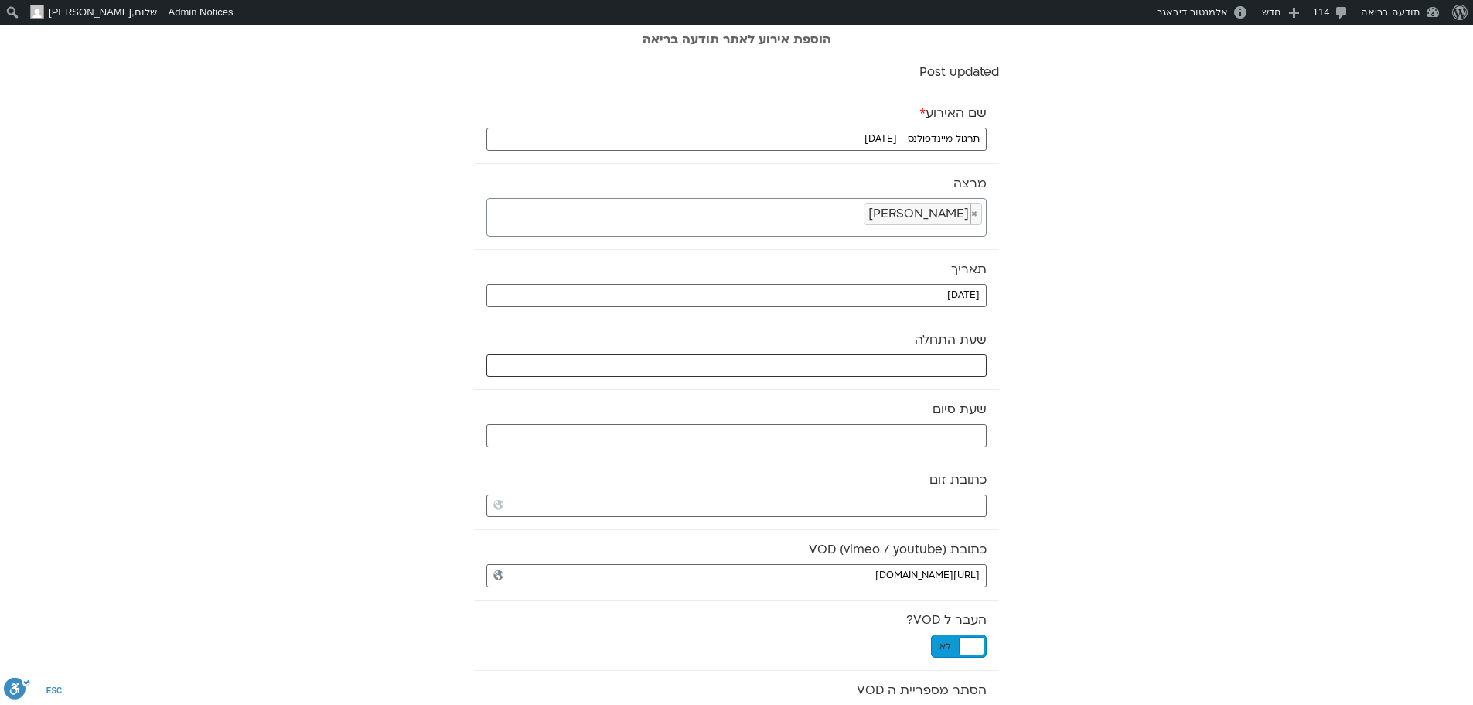
click at [923, 365] on input "text" at bounding box center [736, 365] width 500 height 23
click at [884, 418] on select "** ** ** ** ** ** ** ** ** ** ** ** ** ** ** ** ** ** ** ** ** ** ** **" at bounding box center [871, 421] width 50 height 26
type input "18:00"
select select "**"
click at [837, 459] on button "Select" at bounding box center [832, 458] width 43 height 23
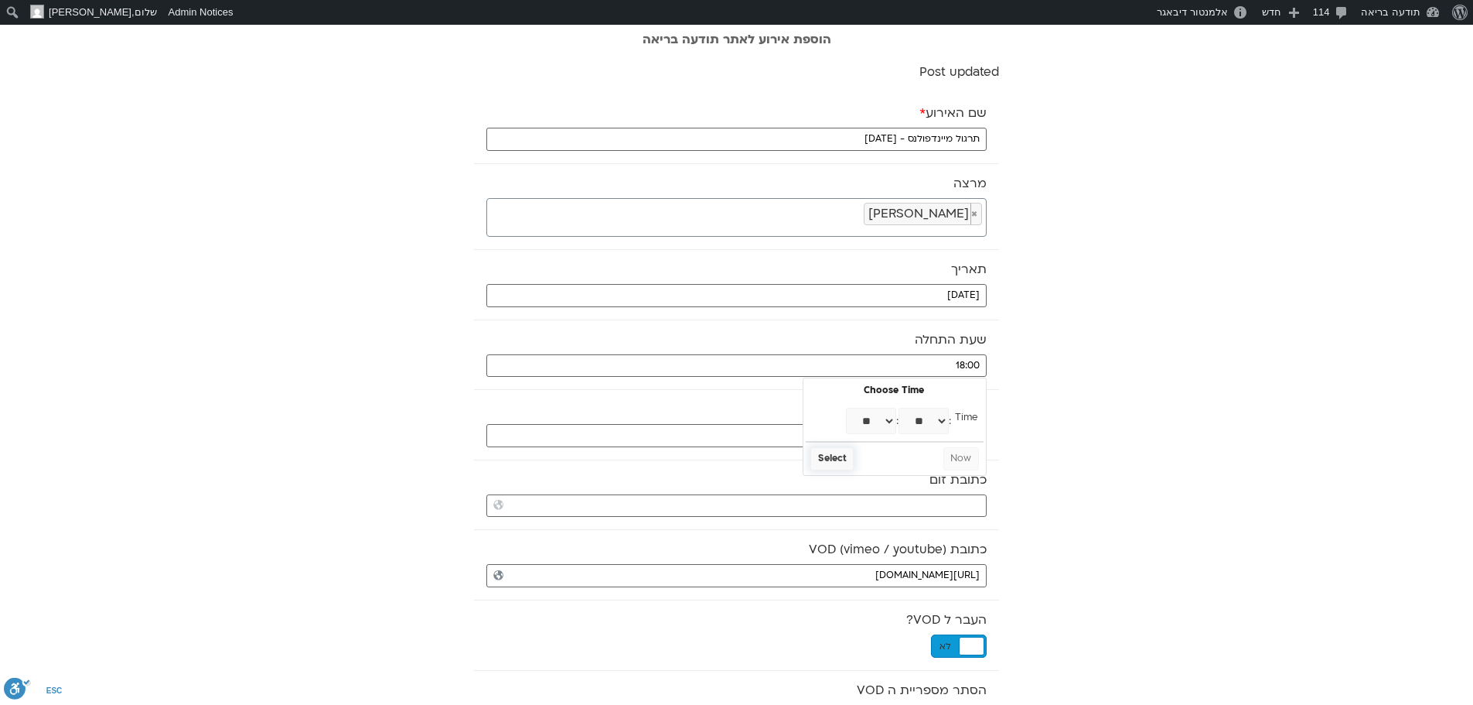
type input "18:30"
select select "**"
click at [842, 438] on input "text" at bounding box center [736, 435] width 500 height 23
click at [886, 488] on select "** ** ** ** ** ** ** ** ** ** ** ** ** ** ** ** ** ** ** ** ** ** ** **" at bounding box center [871, 490] width 50 height 26
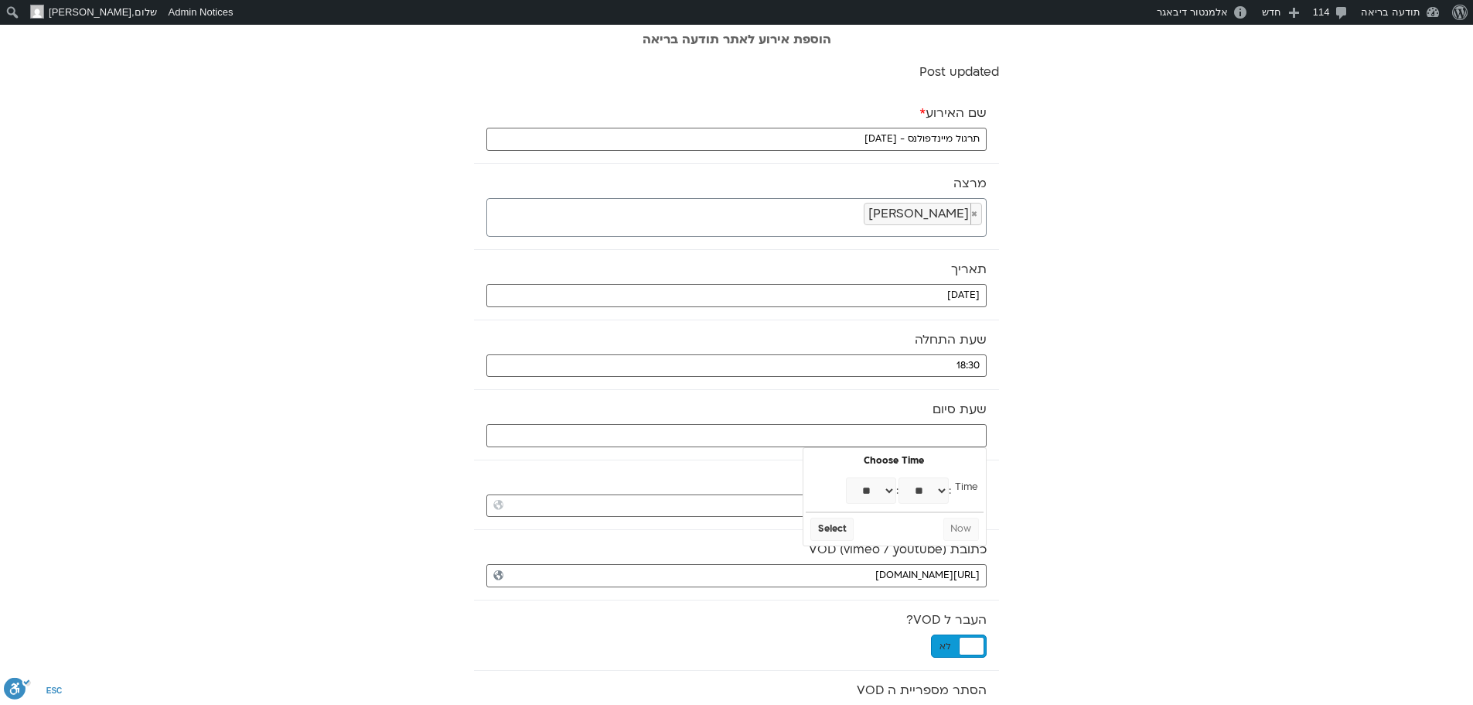
type input "19:00"
select select "**"
click at [828, 531] on button "Select" at bounding box center [832, 528] width 43 height 23
type input "19:30"
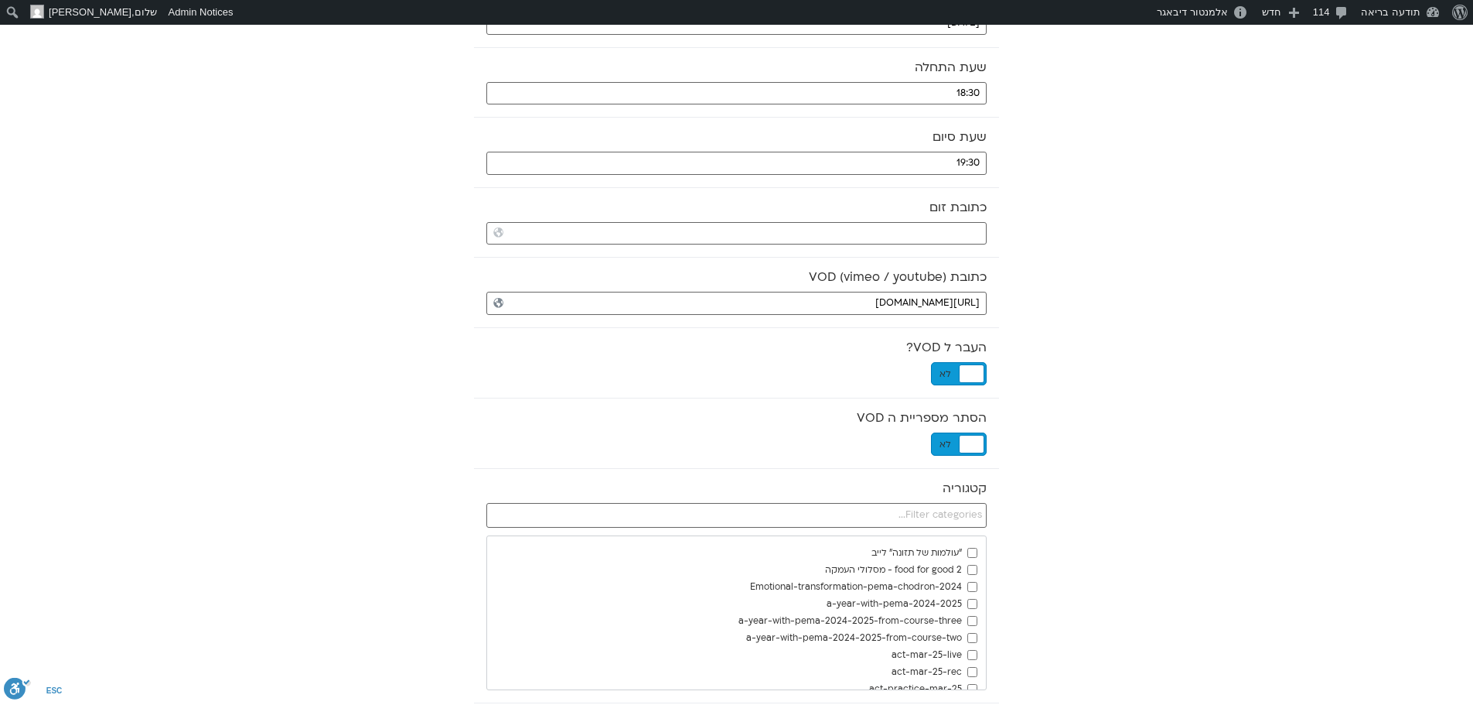
scroll to position [309, 0]
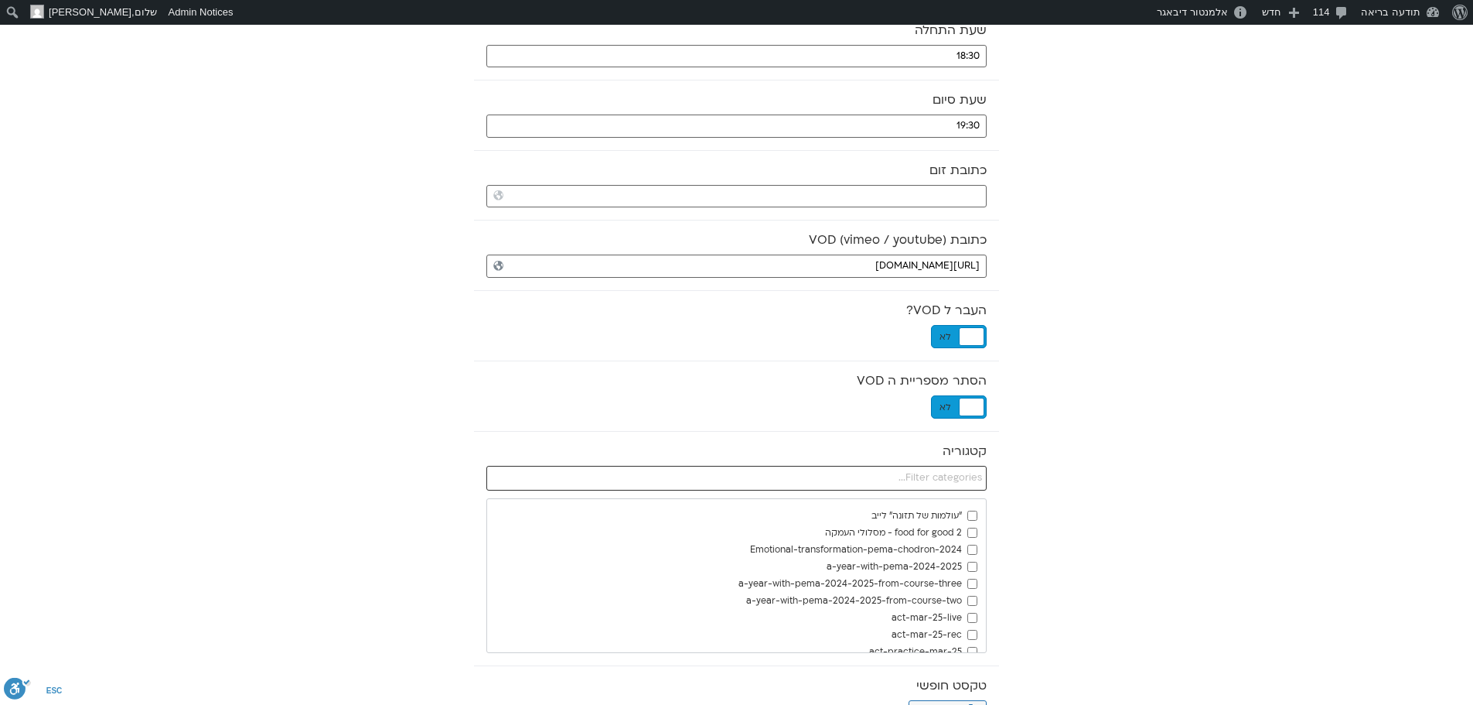
click at [979, 476] on input "text" at bounding box center [736, 478] width 500 height 25
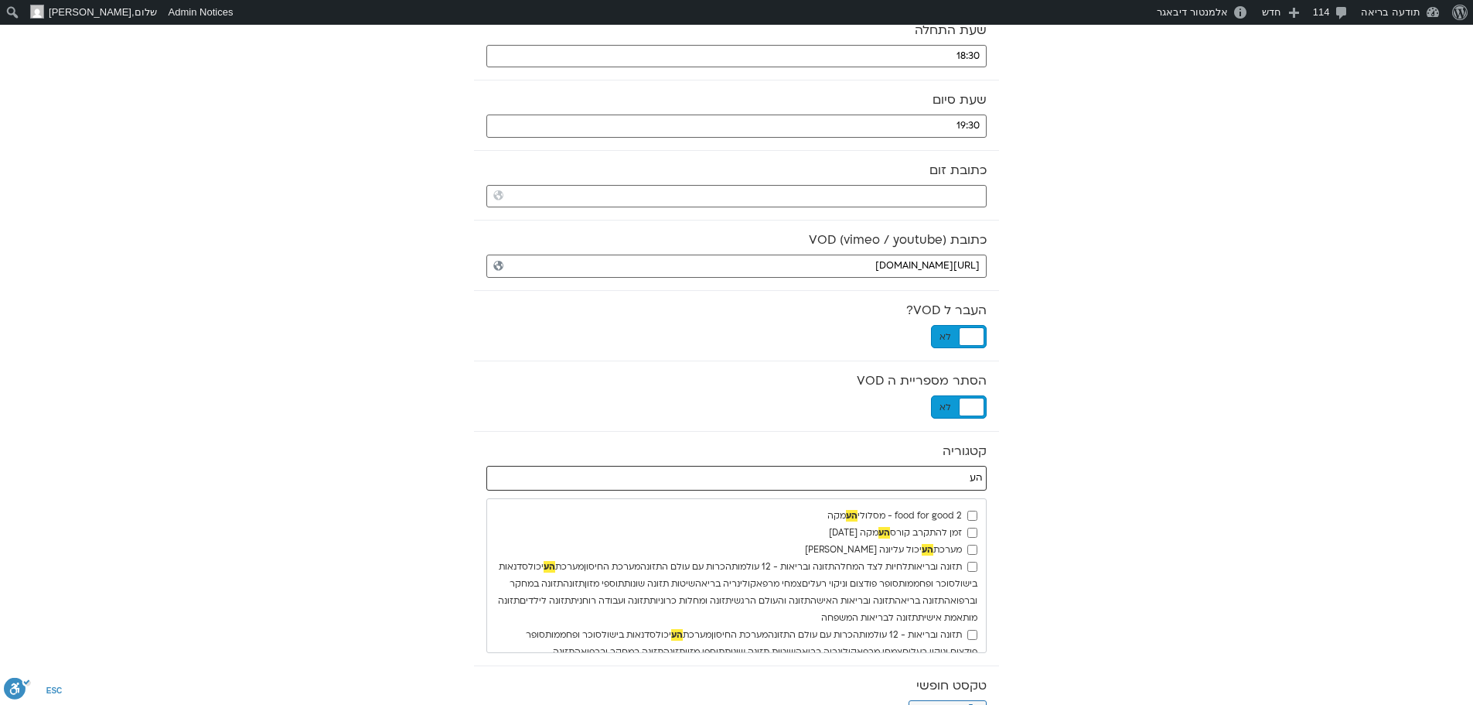
click at [971, 476] on input "הע" at bounding box center [736, 478] width 500 height 25
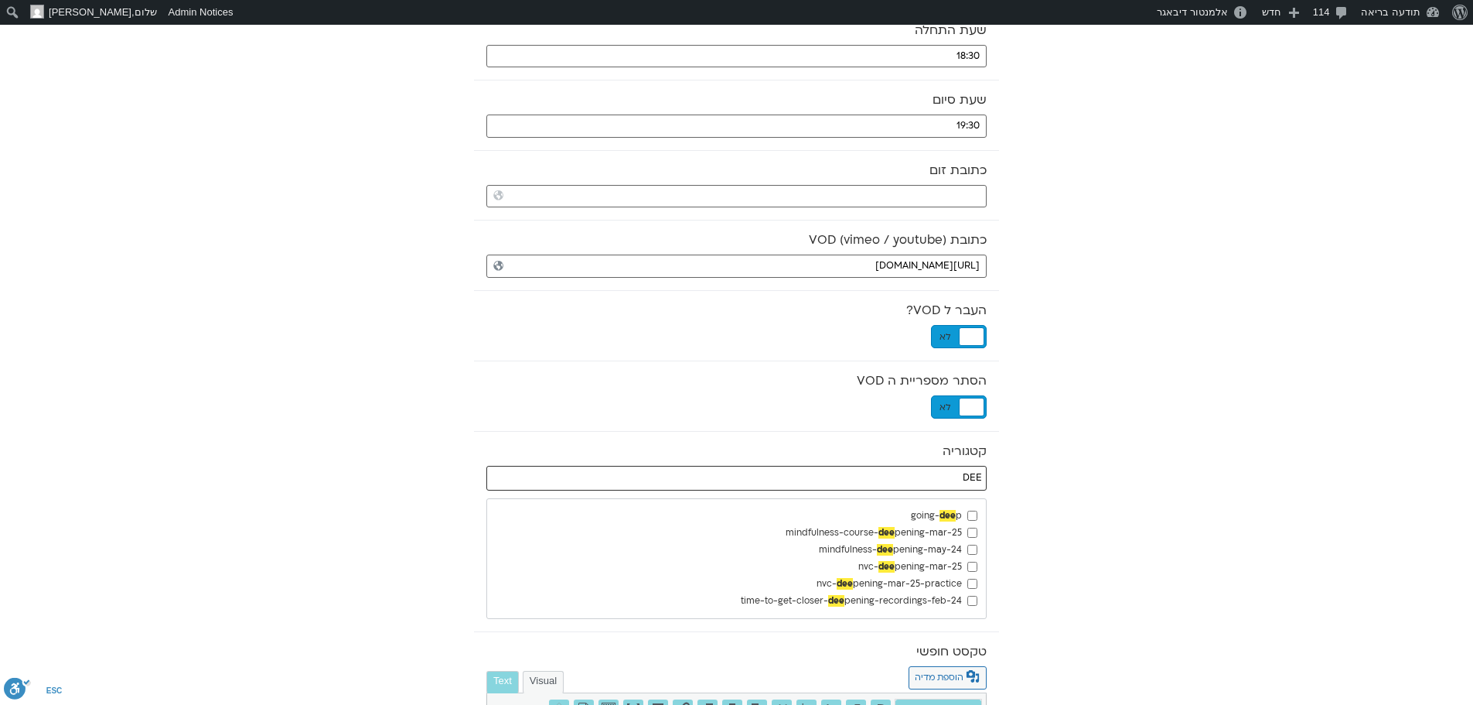
type input "DEE"
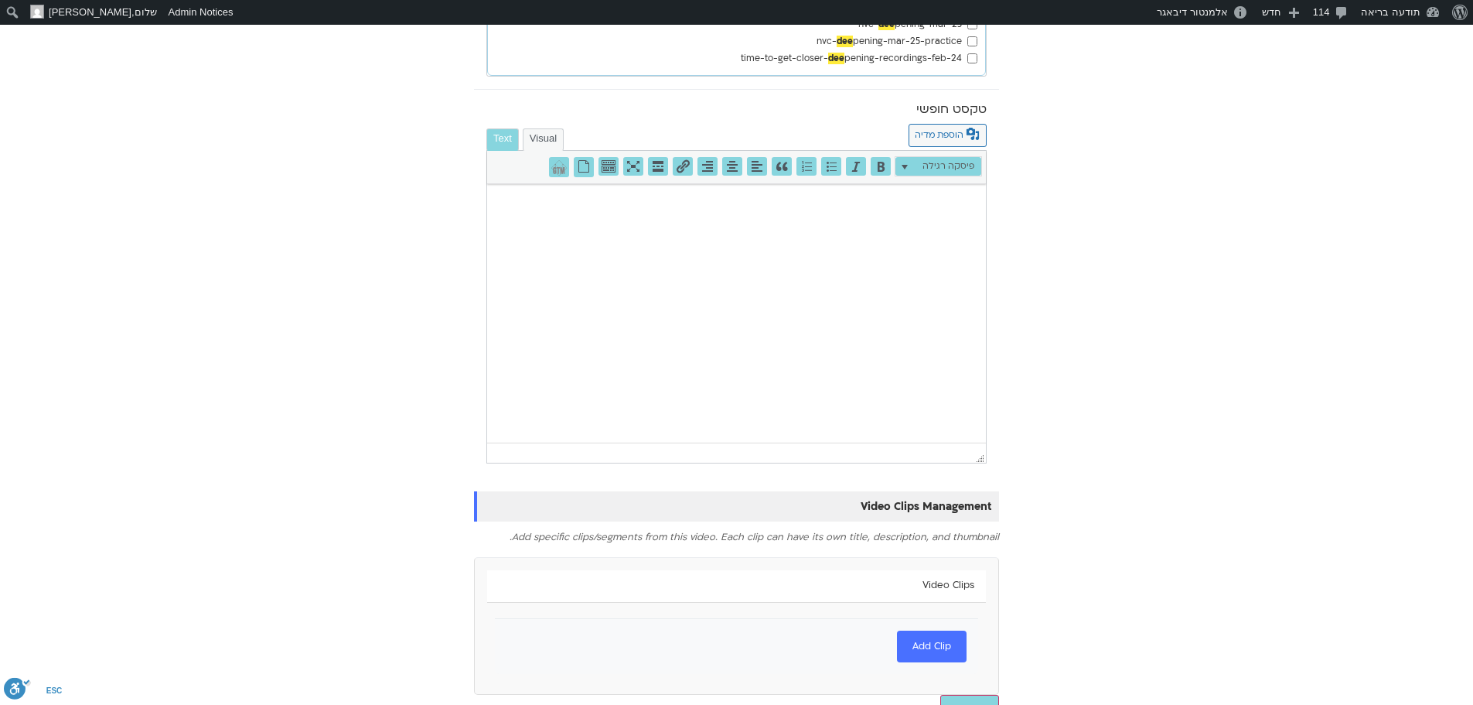
scroll to position [882, 0]
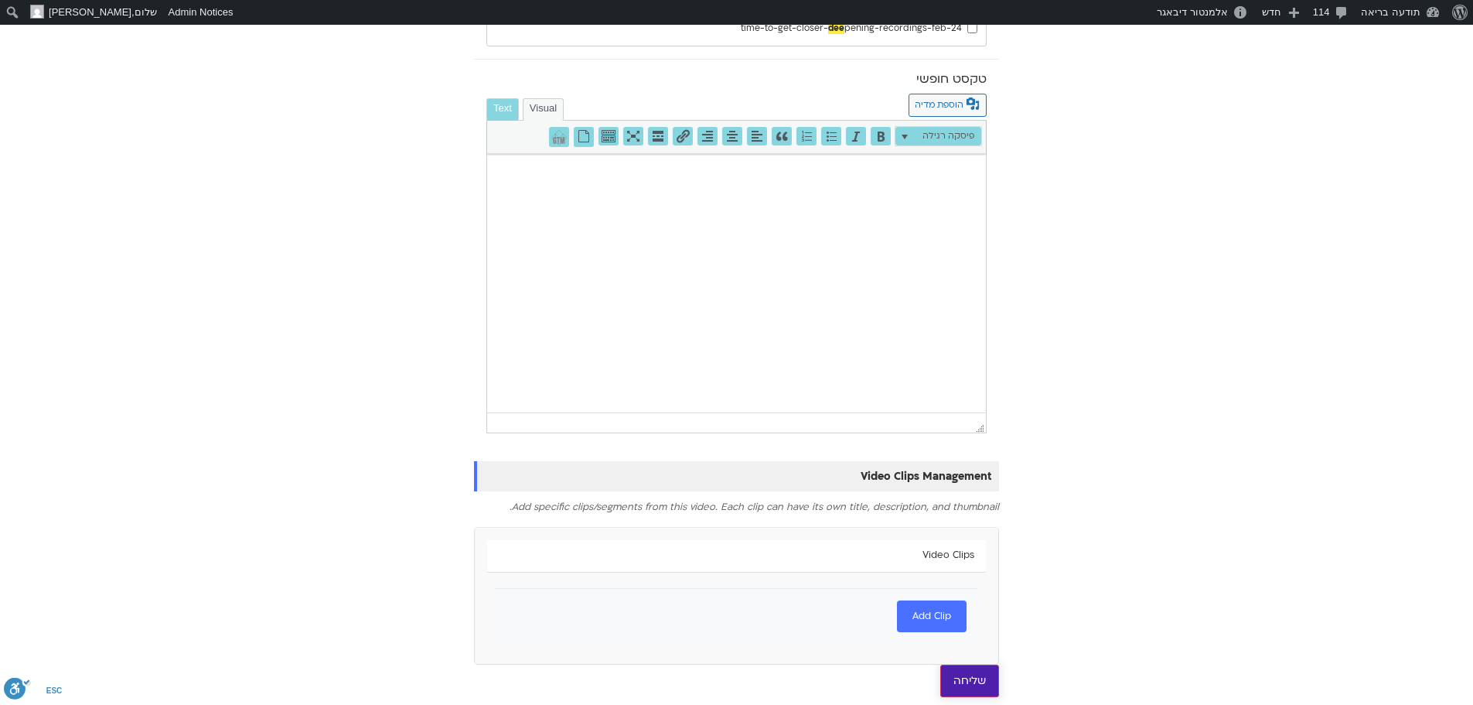
click at [971, 678] on input "שליחה" at bounding box center [969, 680] width 59 height 32
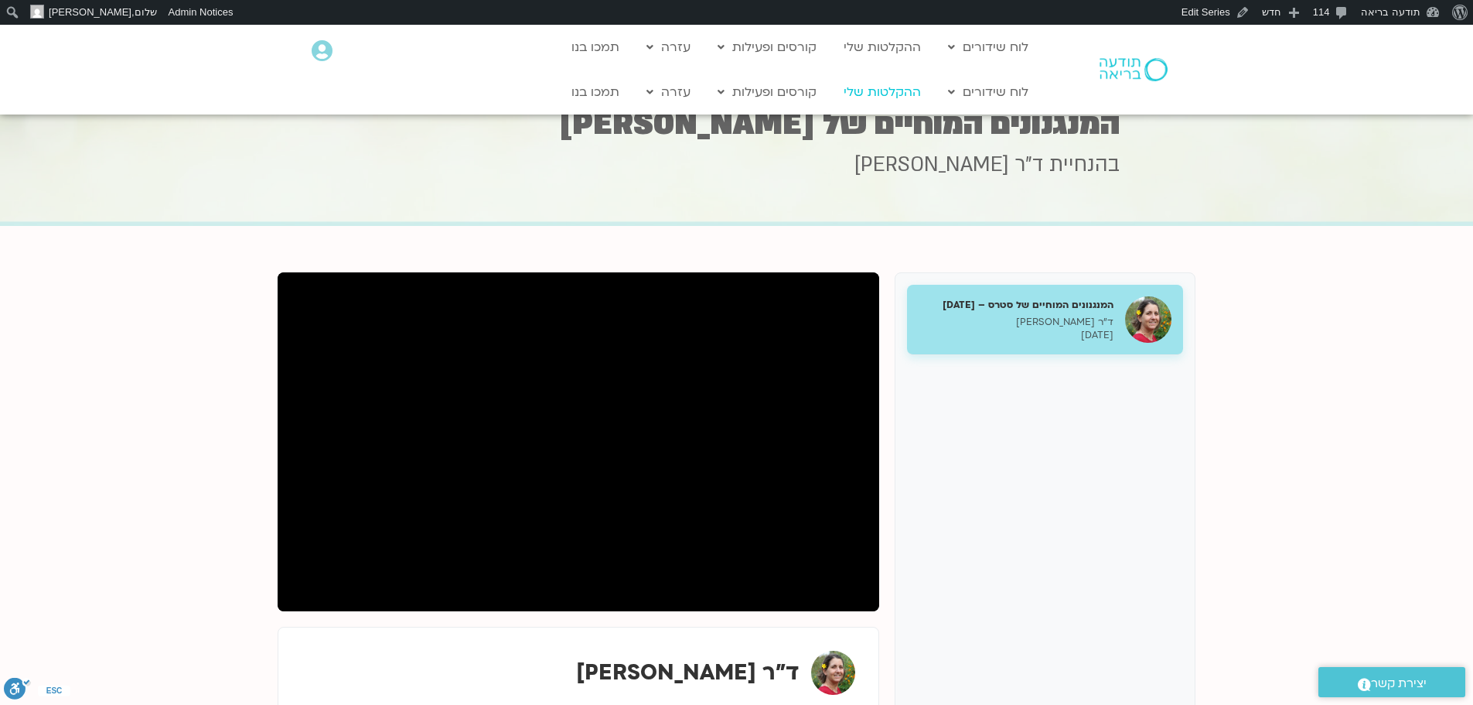
click at [877, 87] on link "ההקלטות שלי" at bounding box center [882, 91] width 93 height 29
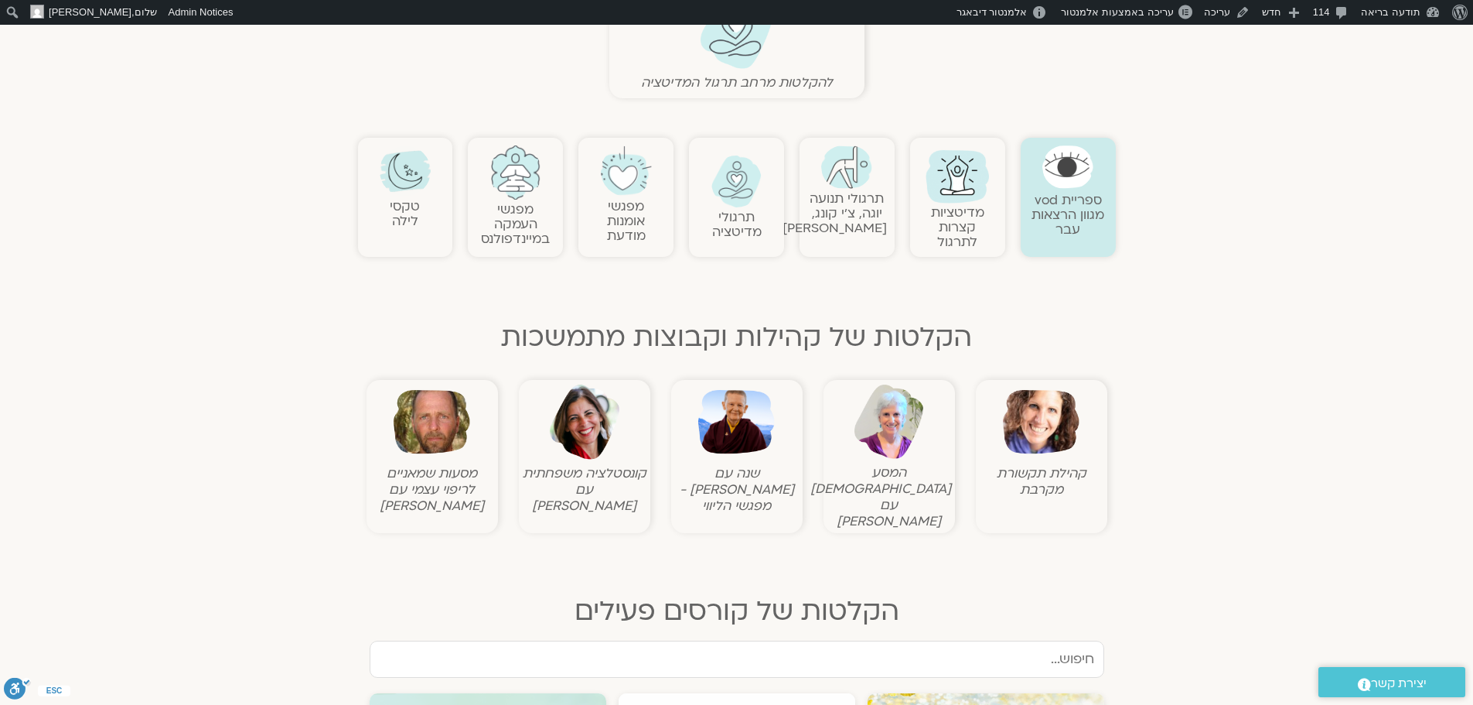
scroll to position [541, 0]
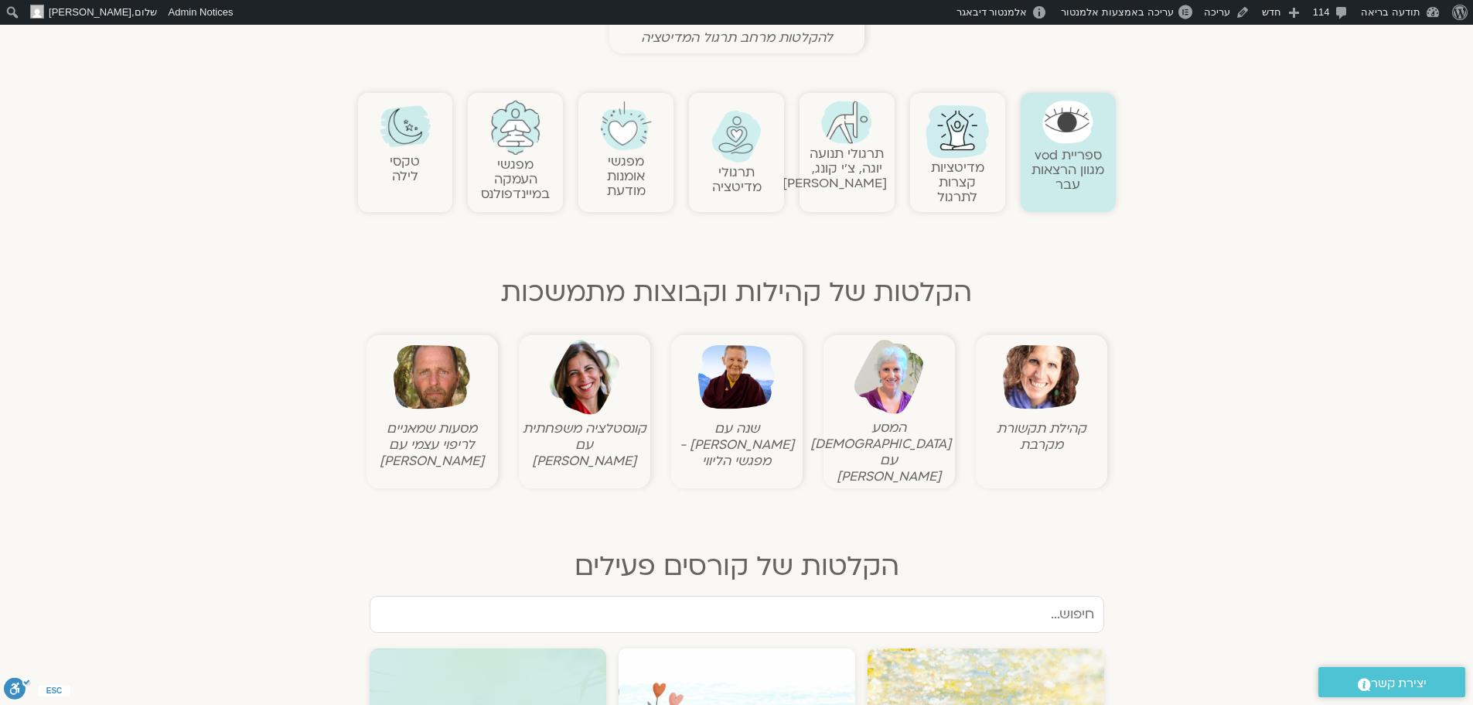
click at [862, 145] on link "תרגולי תנועה יוגה, צ׳י קונג, [PERSON_NAME]" at bounding box center [835, 168] width 104 height 47
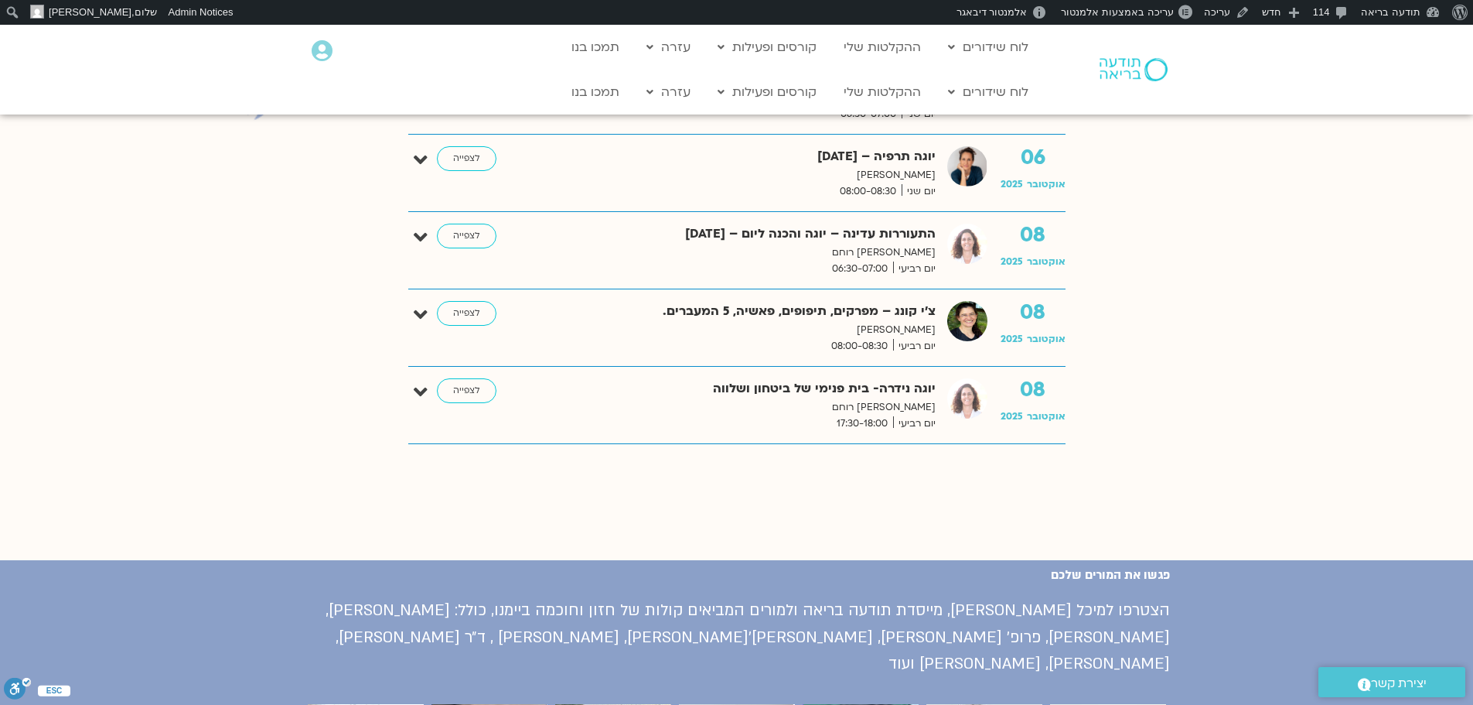
scroll to position [773, 0]
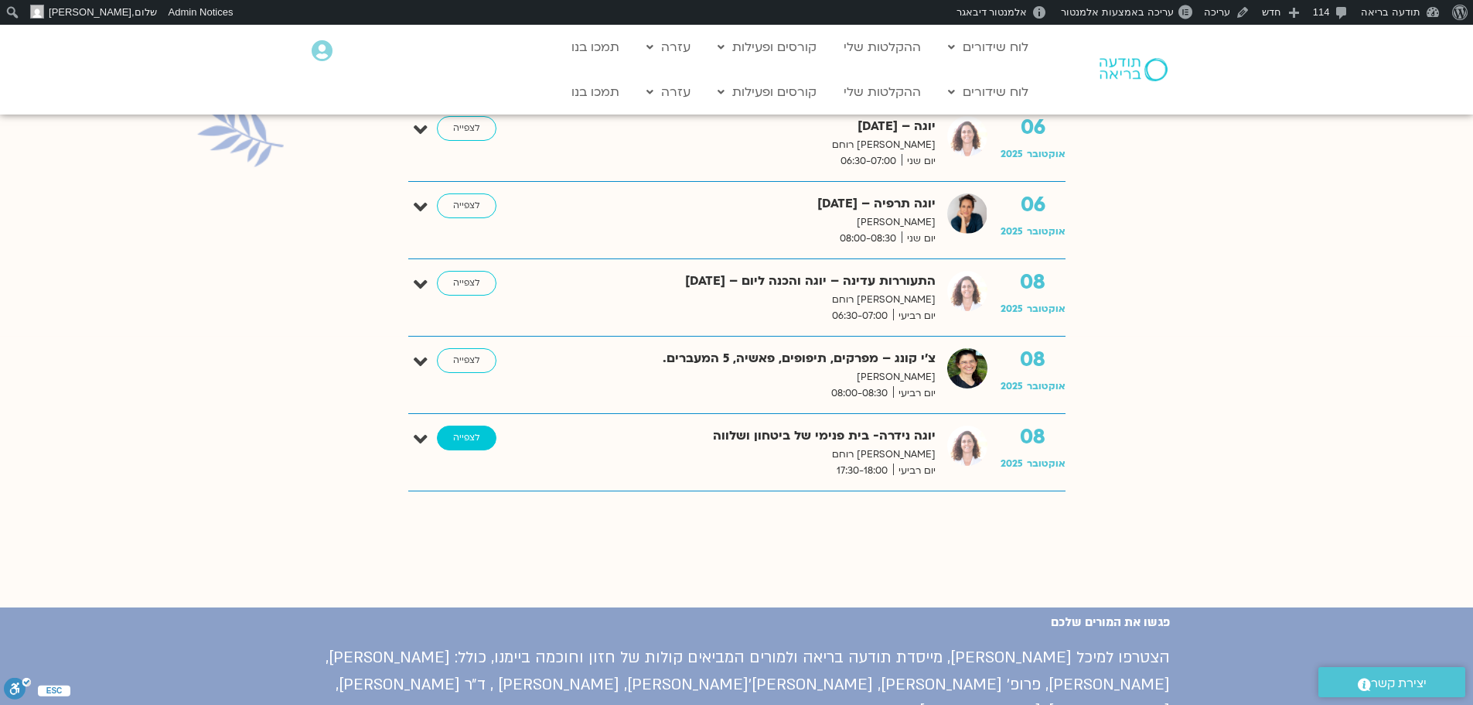
click at [480, 443] on link "לצפייה" at bounding box center [467, 437] width 60 height 25
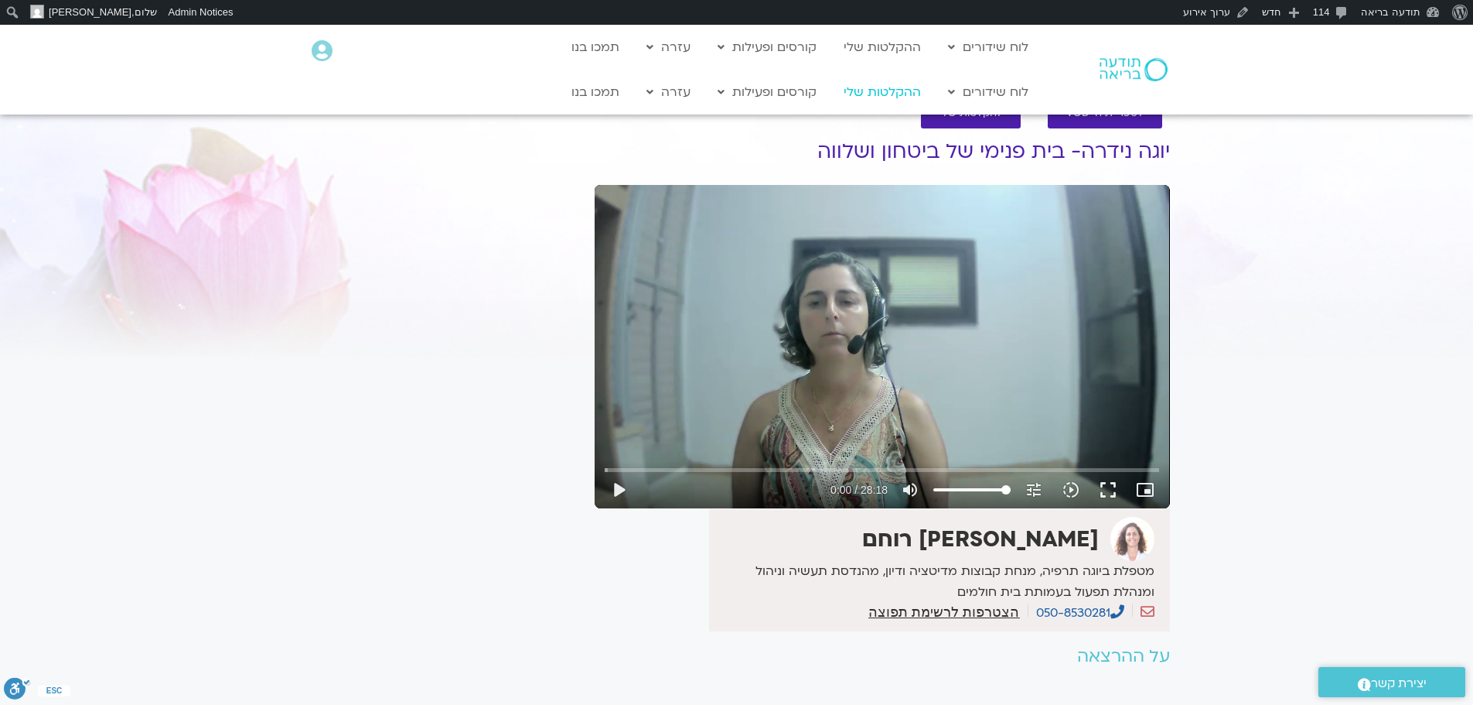
click at [907, 88] on link "ההקלטות שלי" at bounding box center [882, 91] width 93 height 29
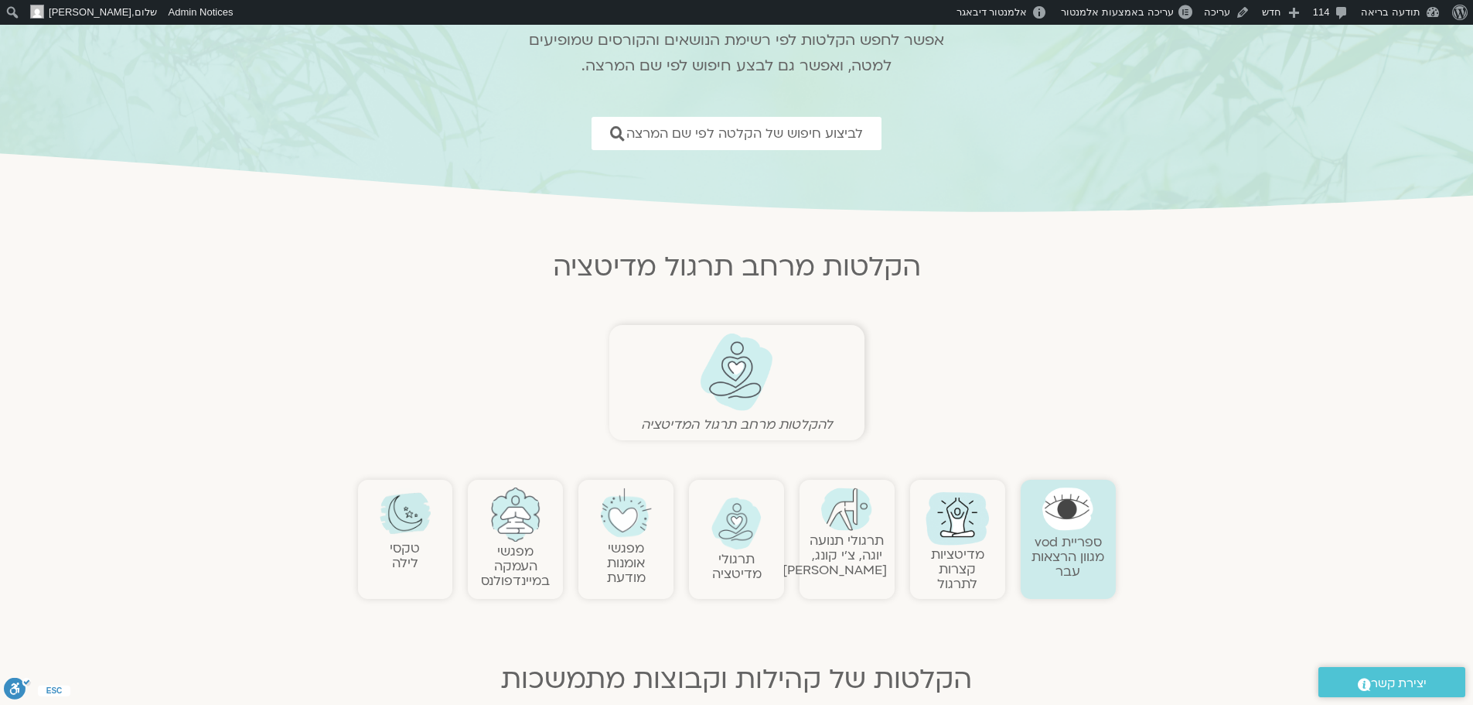
scroll to position [155, 0]
click at [526, 540] on link at bounding box center [516, 514] width 80 height 54
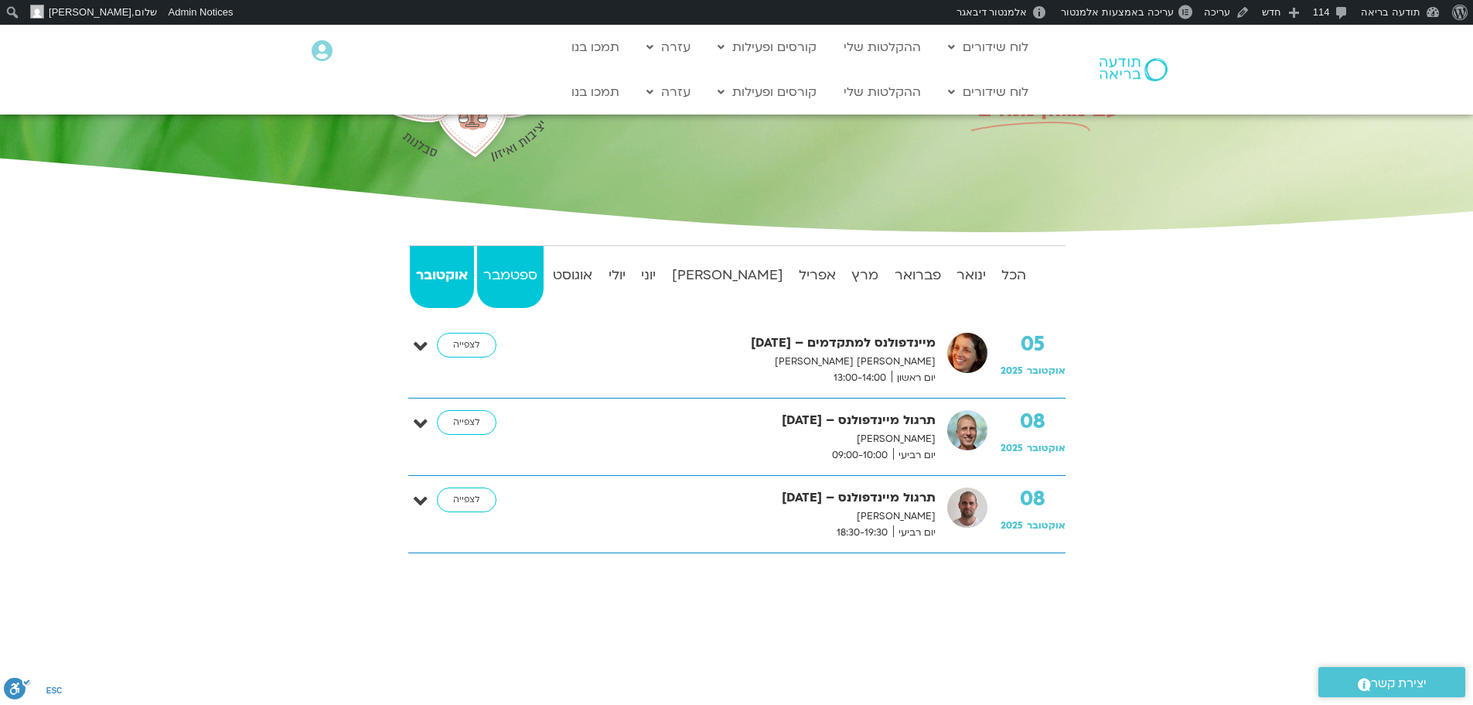
click at [541, 279] on strong "ספטמבר" at bounding box center [510, 275] width 67 height 23
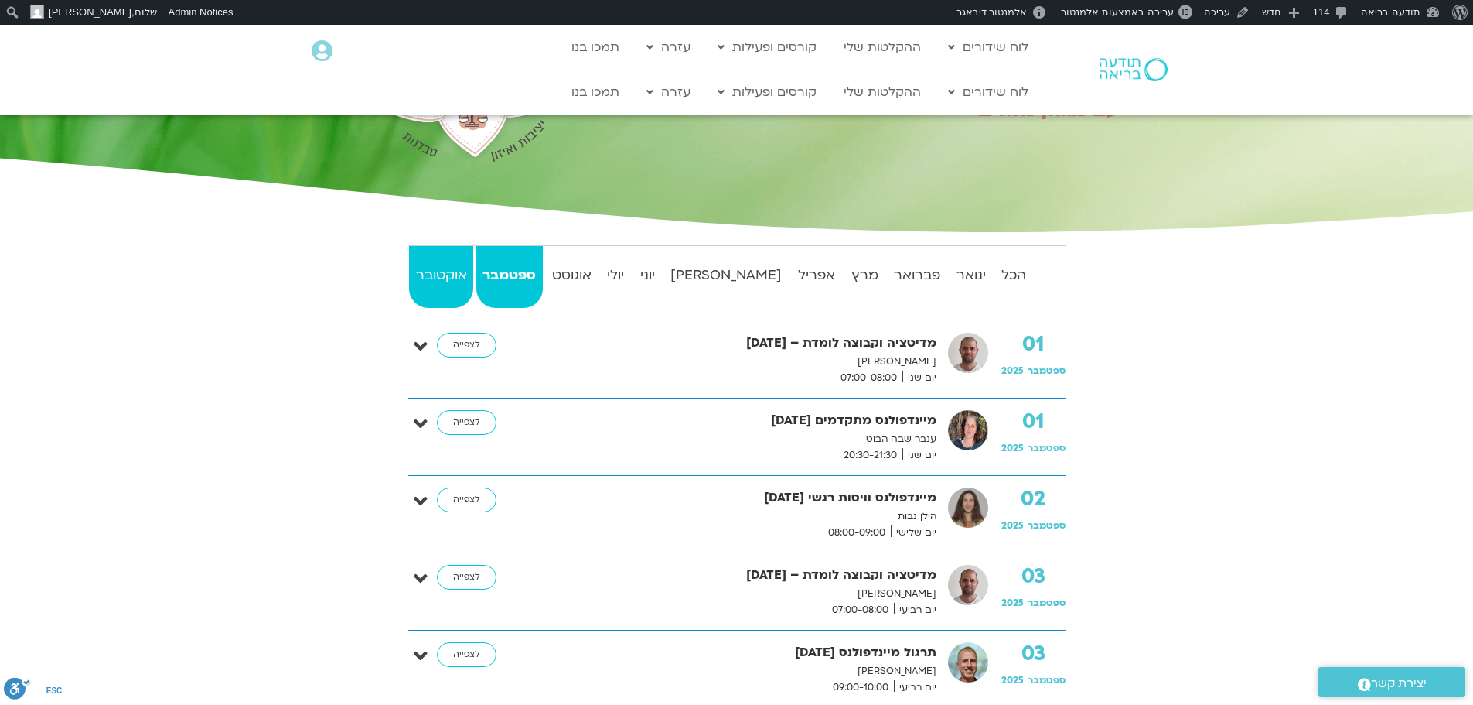
click at [456, 276] on strong "אוקטובר" at bounding box center [441, 275] width 64 height 23
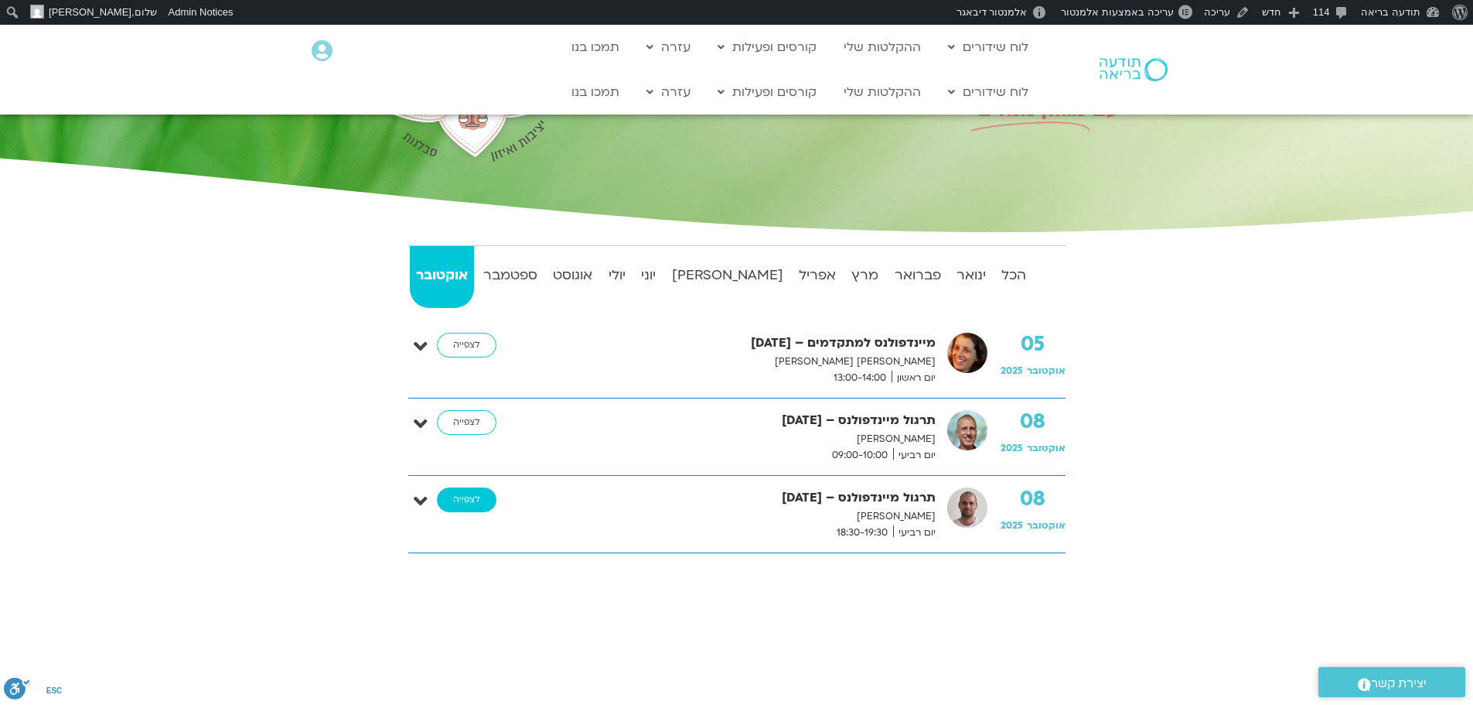
click at [484, 504] on link "לצפייה" at bounding box center [467, 499] width 60 height 25
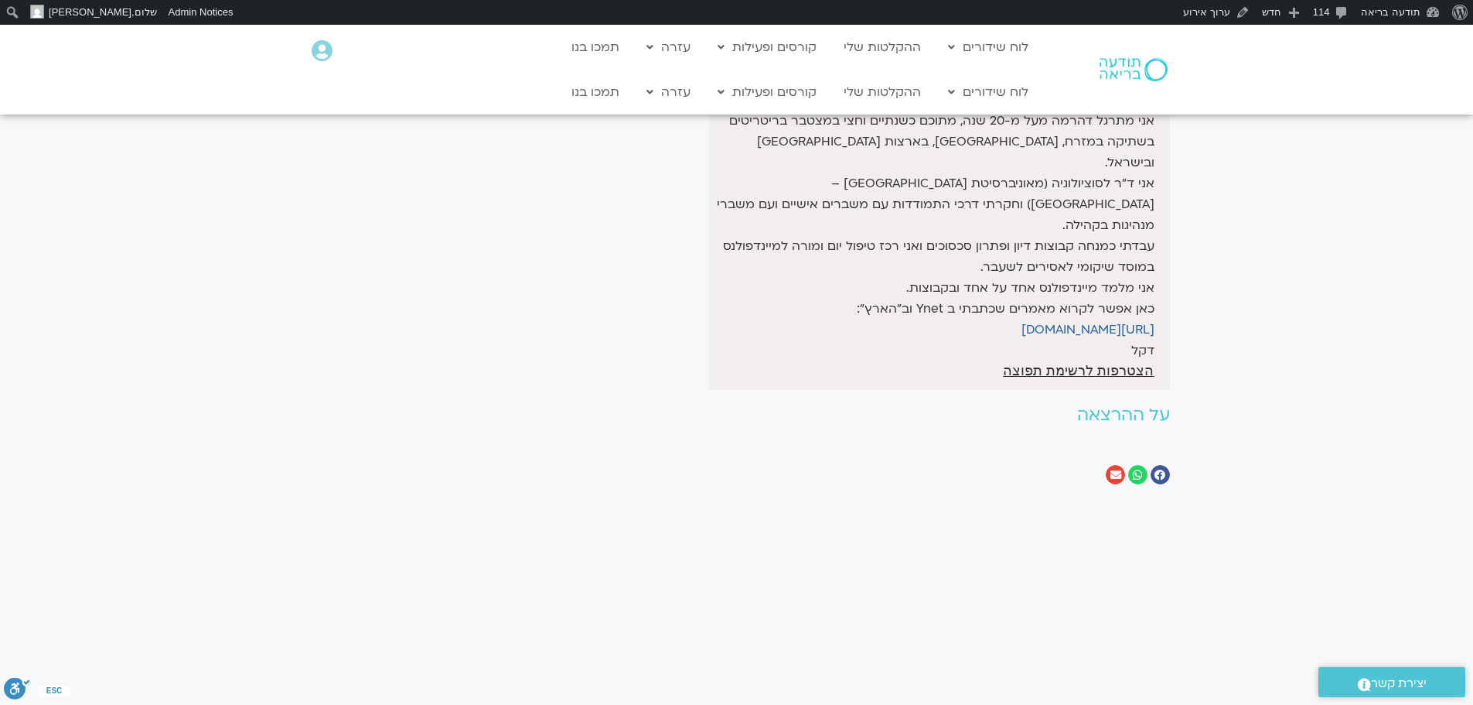
scroll to position [464, 0]
